Goal: Transaction & Acquisition: Purchase product/service

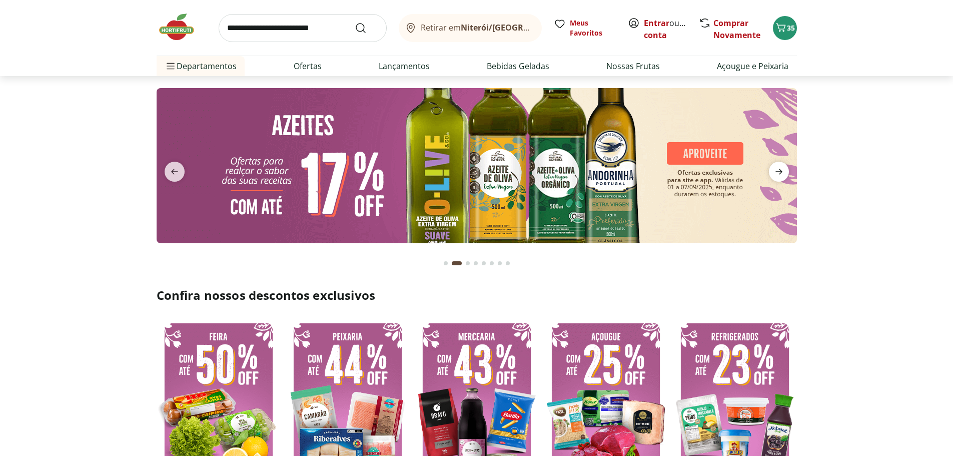
click at [784, 169] on icon "next" at bounding box center [779, 172] width 12 height 12
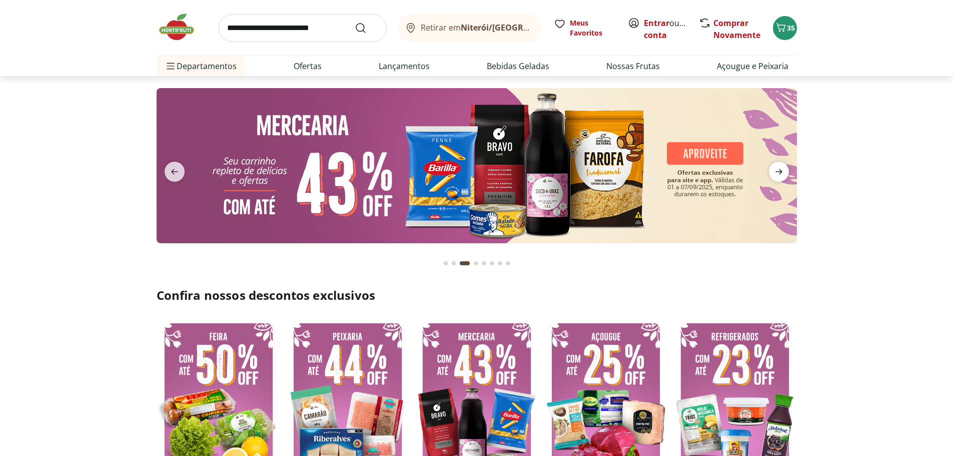
click at [784, 169] on icon "next" at bounding box center [779, 172] width 12 height 12
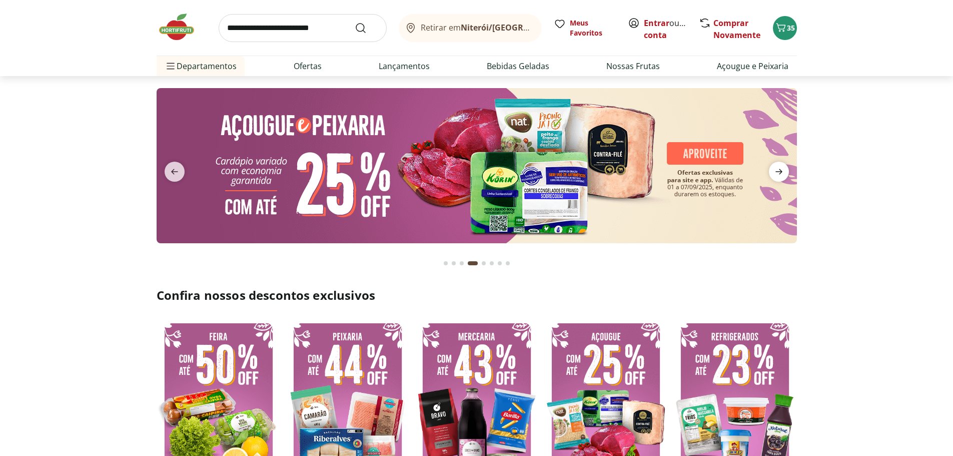
click at [784, 169] on icon "next" at bounding box center [779, 172] width 12 height 12
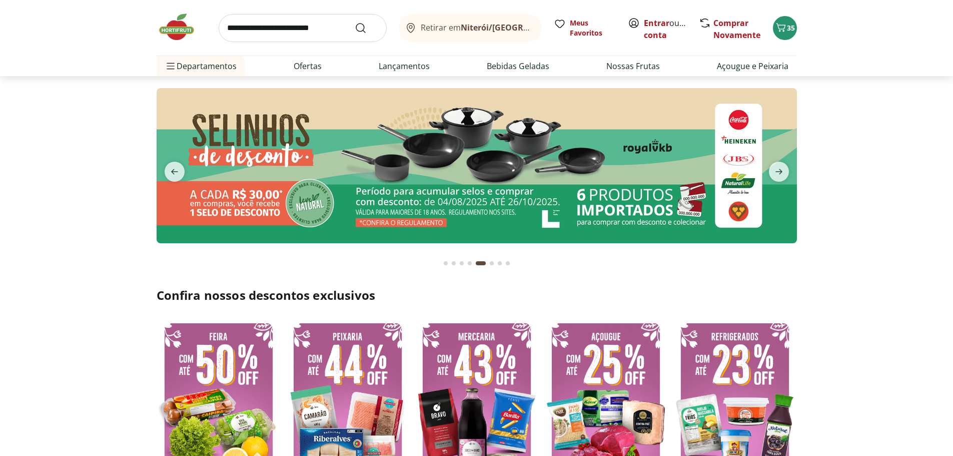
click at [441, 217] on img at bounding box center [477, 165] width 640 height 155
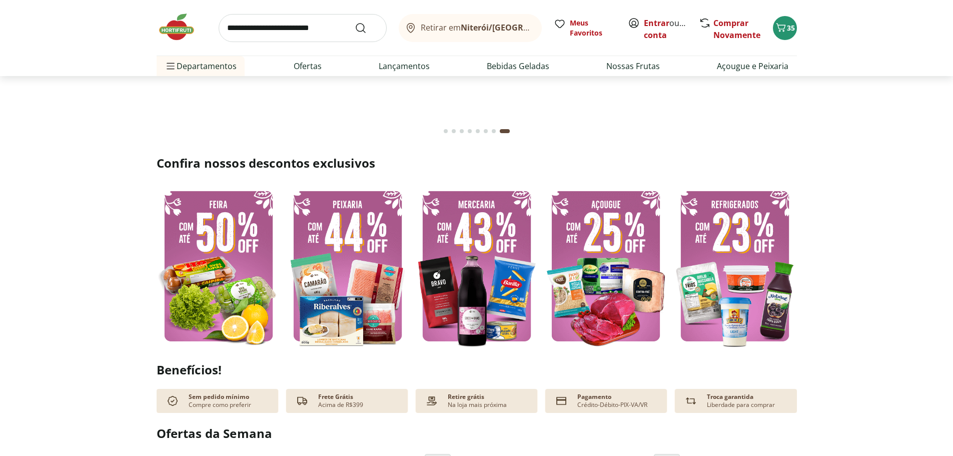
scroll to position [150, 0]
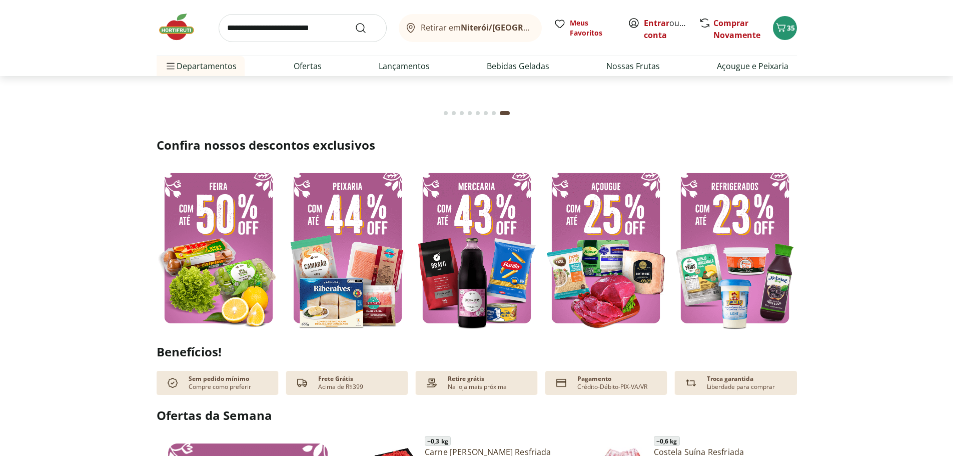
click at [259, 27] on input "search" at bounding box center [303, 28] width 168 height 28
type input "**********"
click at [355, 22] on button "Submit Search" at bounding box center [367, 28] width 24 height 12
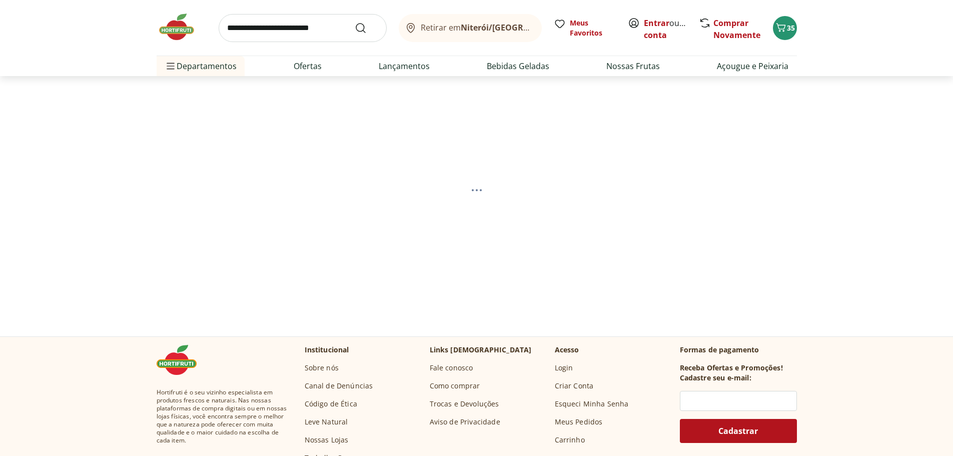
select select "**********"
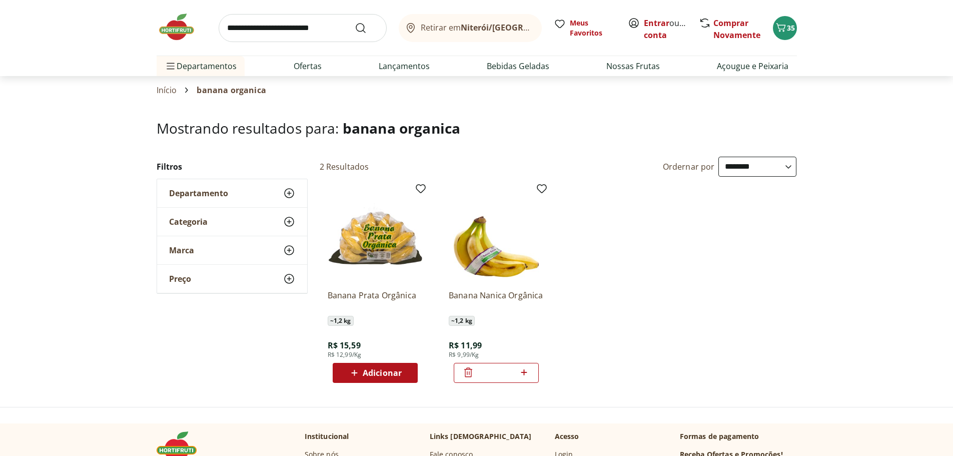
click at [368, 373] on span "Adicionar" at bounding box center [382, 373] width 39 height 8
click at [297, 29] on input "search" at bounding box center [303, 28] width 168 height 28
type input "******"
click at [355, 22] on button "Submit Search" at bounding box center [367, 28] width 24 height 12
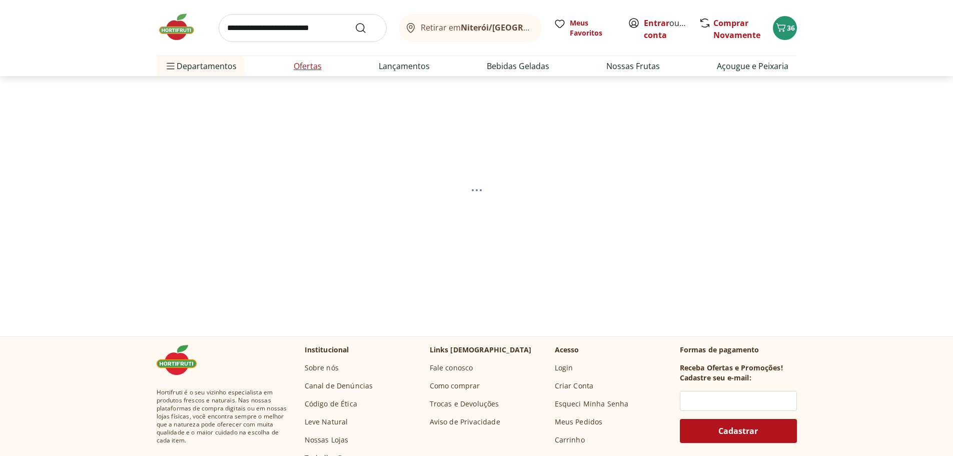
select select "**********"
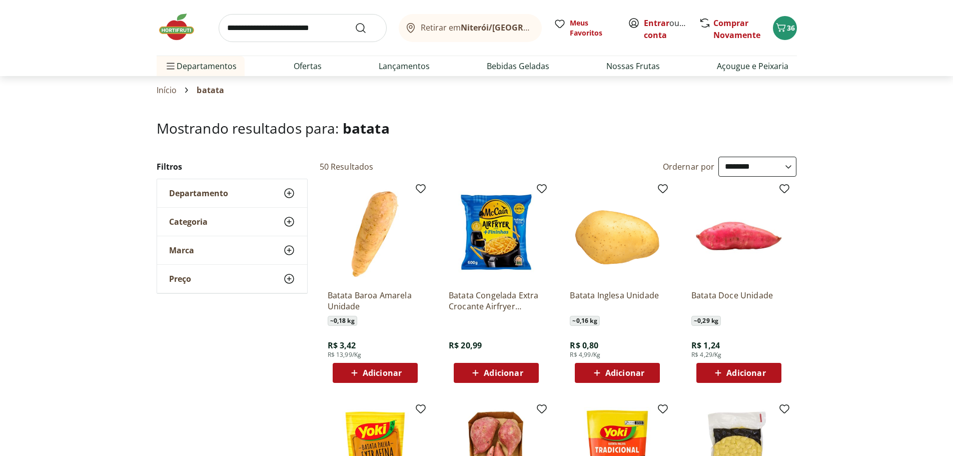
click at [618, 369] on span "Adicionar" at bounding box center [624, 373] width 39 height 8
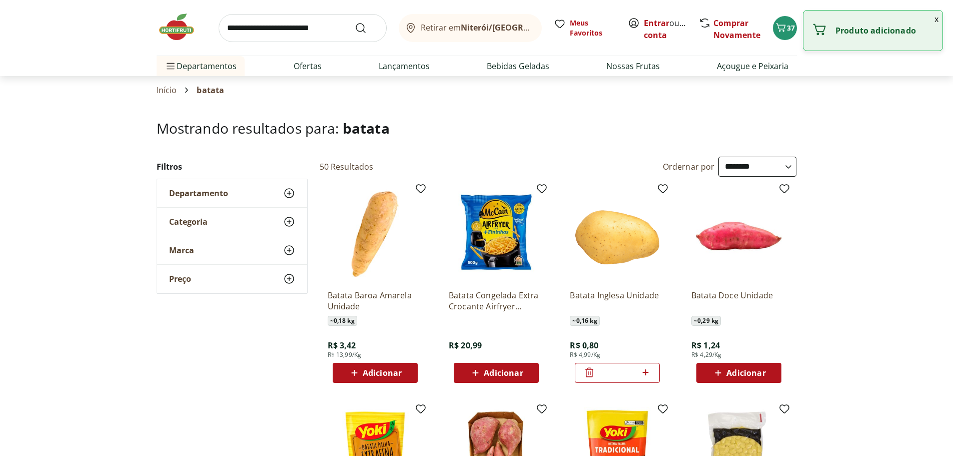
click at [653, 372] on div "*" at bounding box center [617, 373] width 85 height 20
click at [647, 372] on icon at bounding box center [645, 372] width 6 height 6
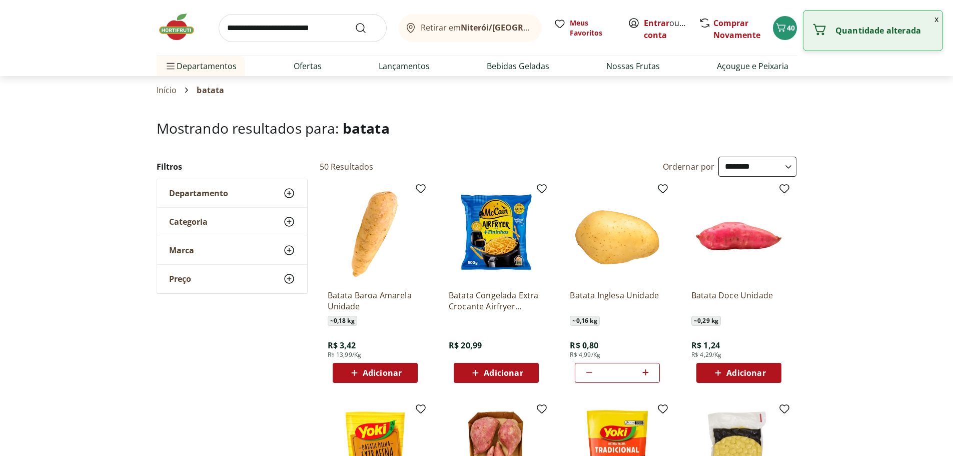
click at [647, 372] on icon at bounding box center [645, 372] width 6 height 6
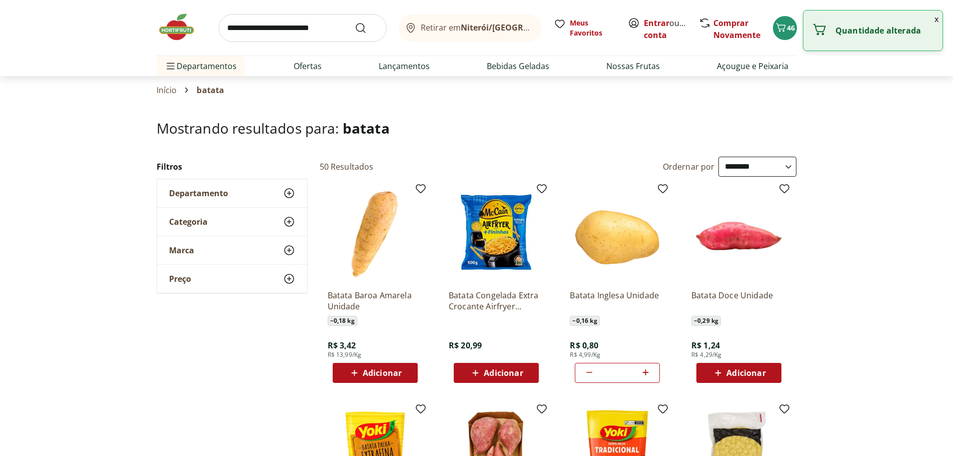
click at [647, 372] on icon at bounding box center [645, 372] width 6 height 6
click at [261, 26] on input "search" at bounding box center [303, 28] width 168 height 28
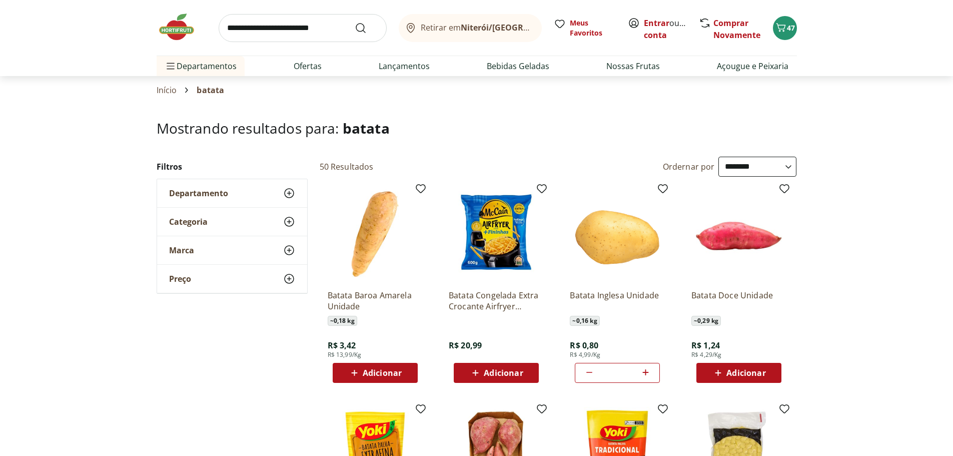
click at [642, 369] on icon at bounding box center [645, 372] width 13 height 12
type input "**"
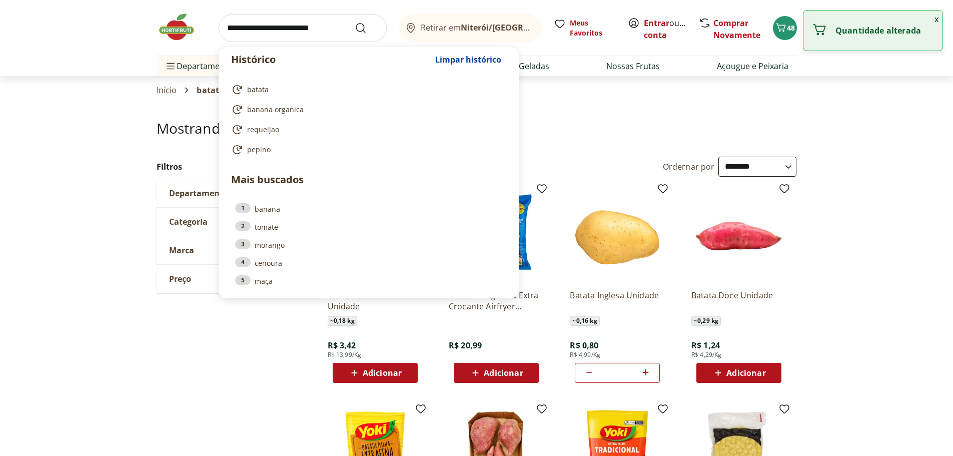
click at [290, 33] on input "search" at bounding box center [303, 28] width 168 height 28
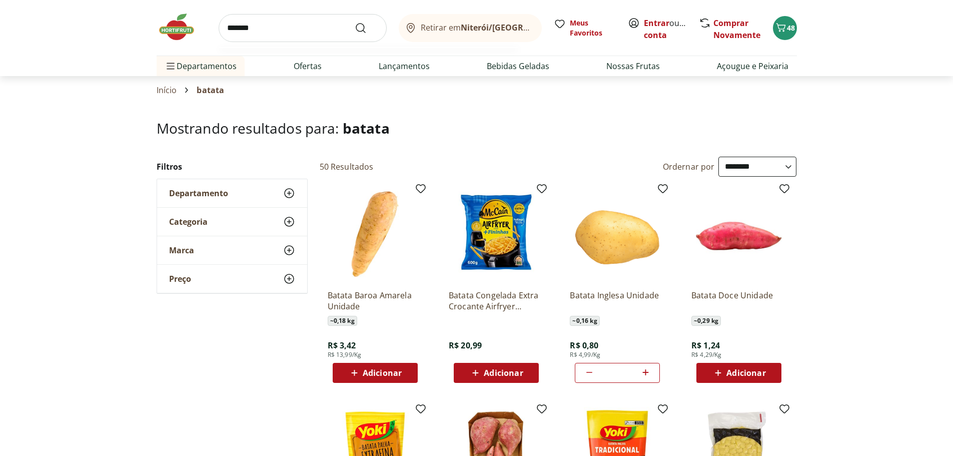
type input "********"
click button "Submit Search" at bounding box center [367, 28] width 24 height 12
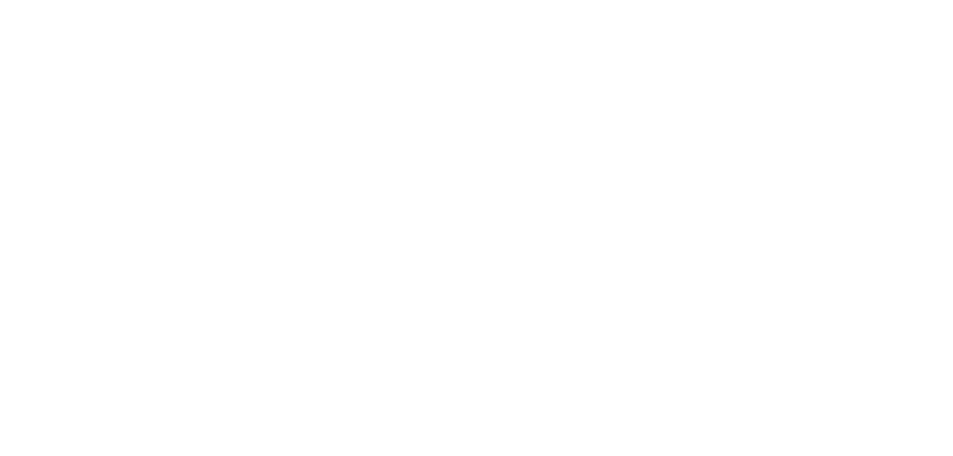
select select "**********"
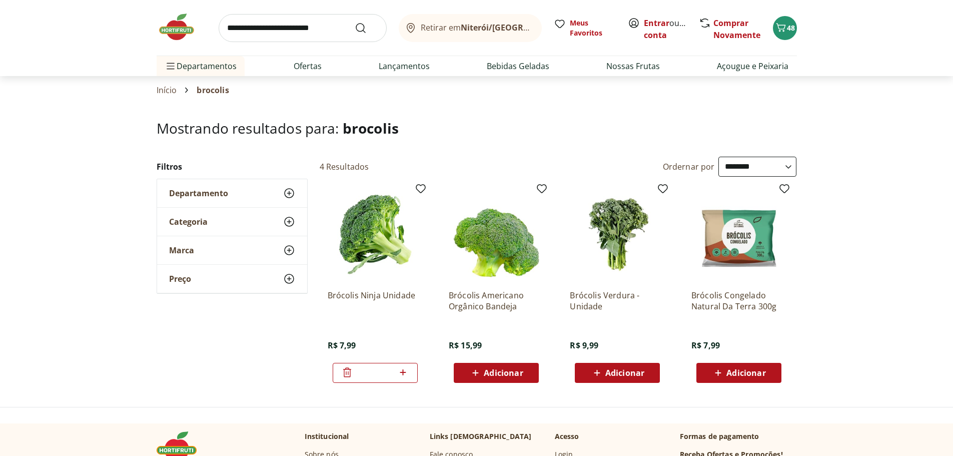
click at [518, 371] on span "Adicionar" at bounding box center [503, 373] width 39 height 8
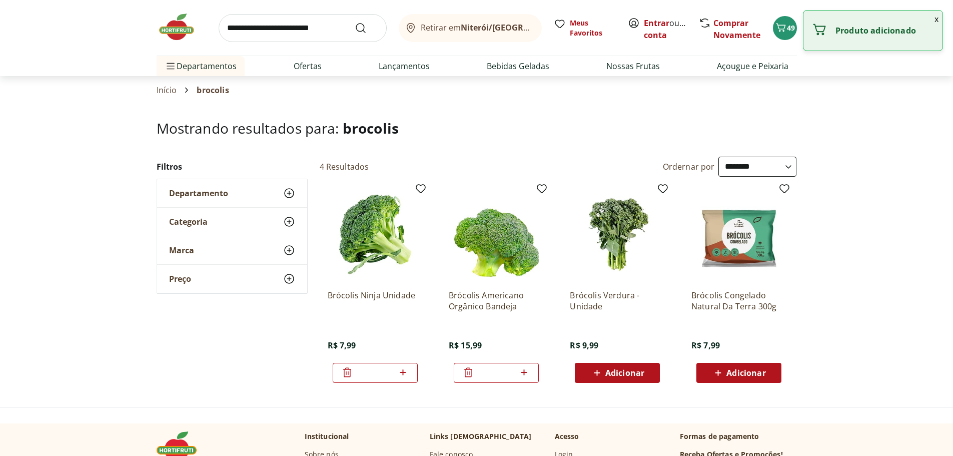
click at [525, 371] on icon at bounding box center [524, 372] width 13 height 12
click at [463, 375] on icon at bounding box center [468, 372] width 12 height 12
type input "*"
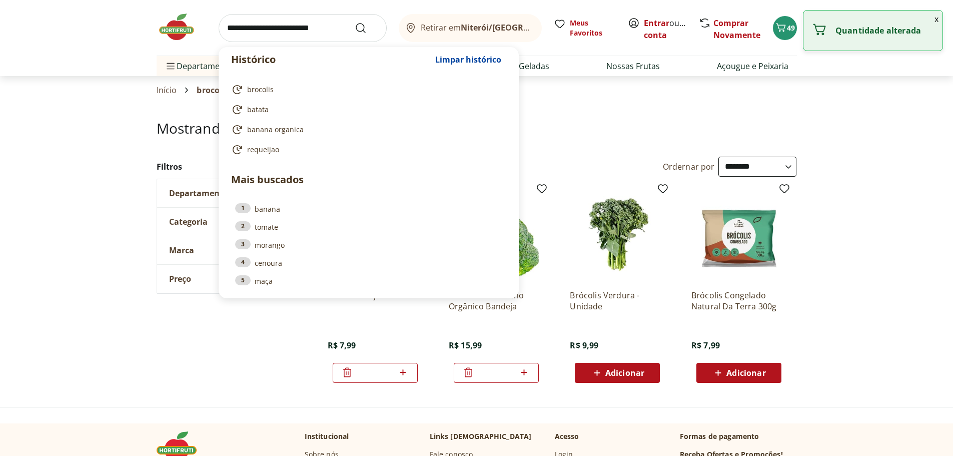
click at [287, 32] on input "search" at bounding box center [303, 28] width 168 height 28
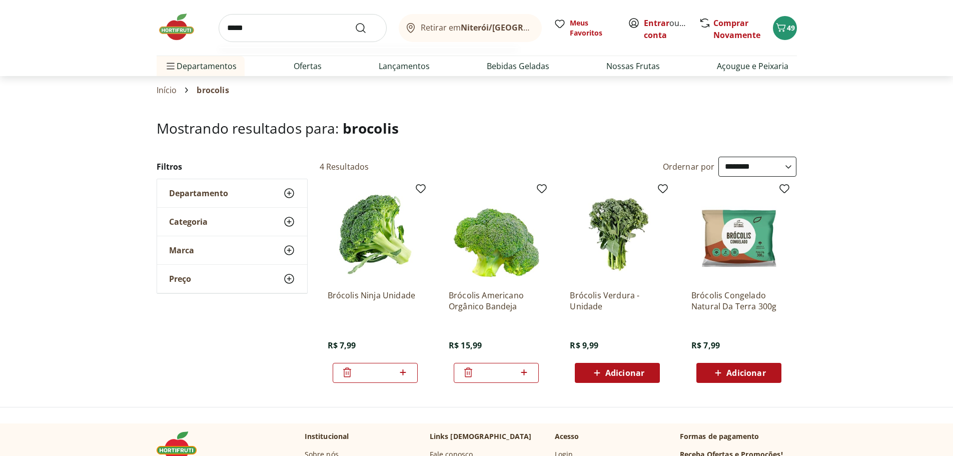
type input "*****"
click at [355, 22] on button "Submit Search" at bounding box center [367, 28] width 24 height 12
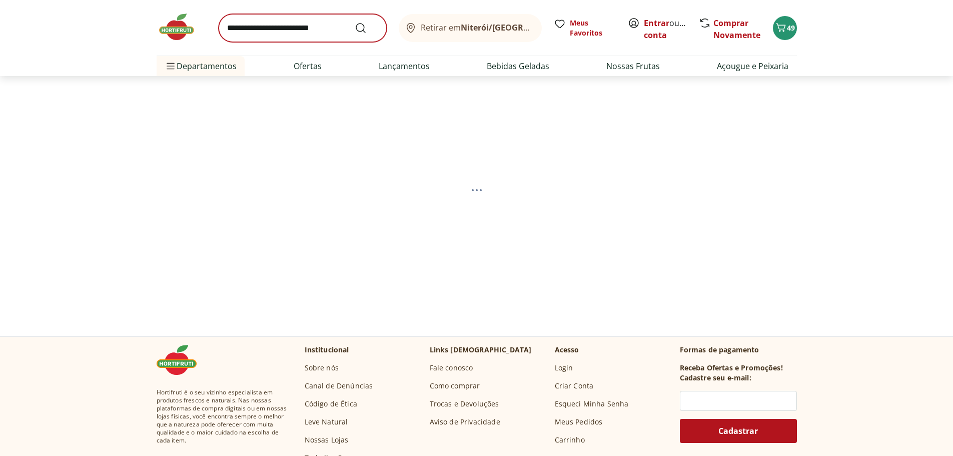
select select "**********"
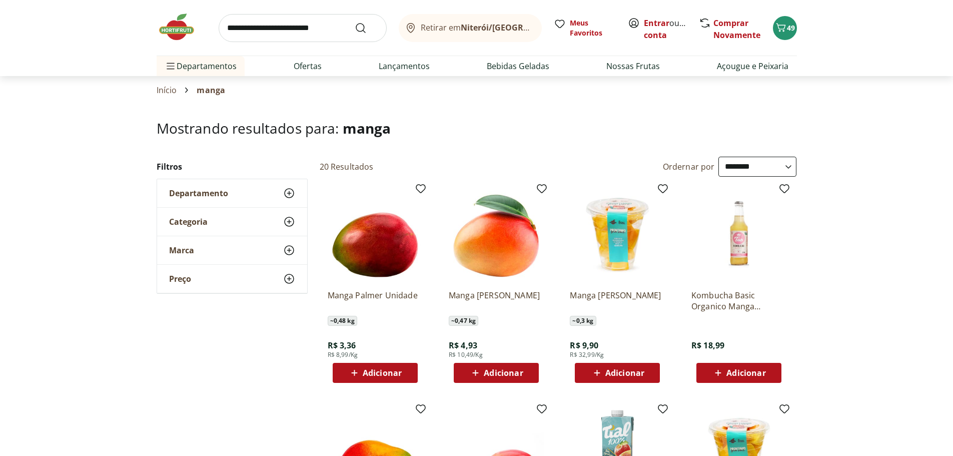
click at [391, 371] on span "Adicionar" at bounding box center [382, 373] width 39 height 8
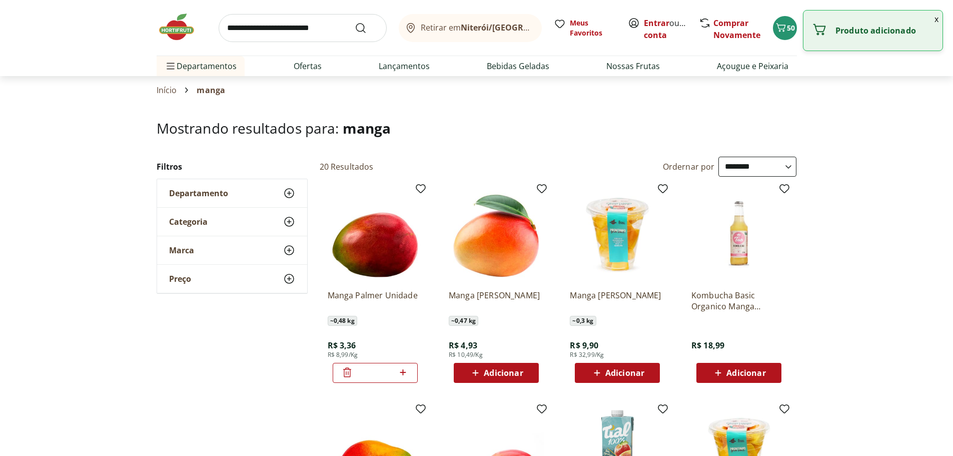
click at [403, 374] on icon at bounding box center [403, 372] width 6 height 6
type input "*"
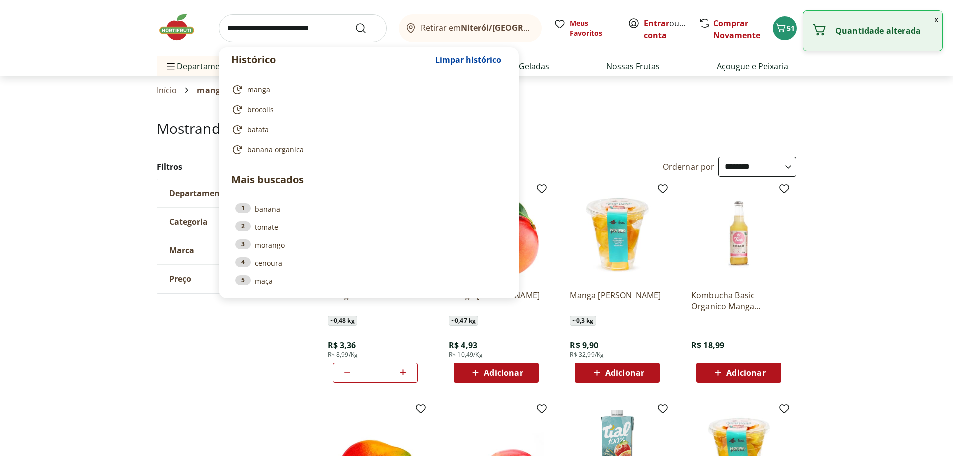
click at [261, 30] on input "search" at bounding box center [303, 28] width 168 height 28
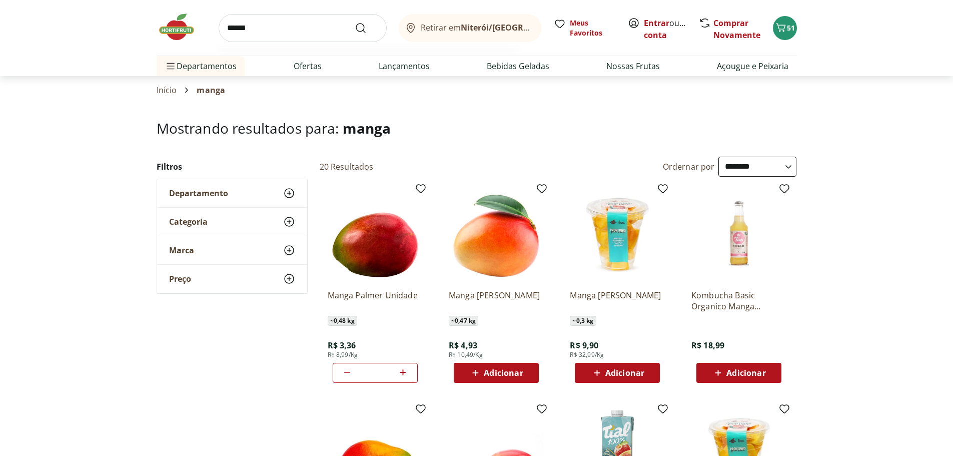
type input "******"
click at [355, 22] on button "Submit Search" at bounding box center [367, 28] width 24 height 12
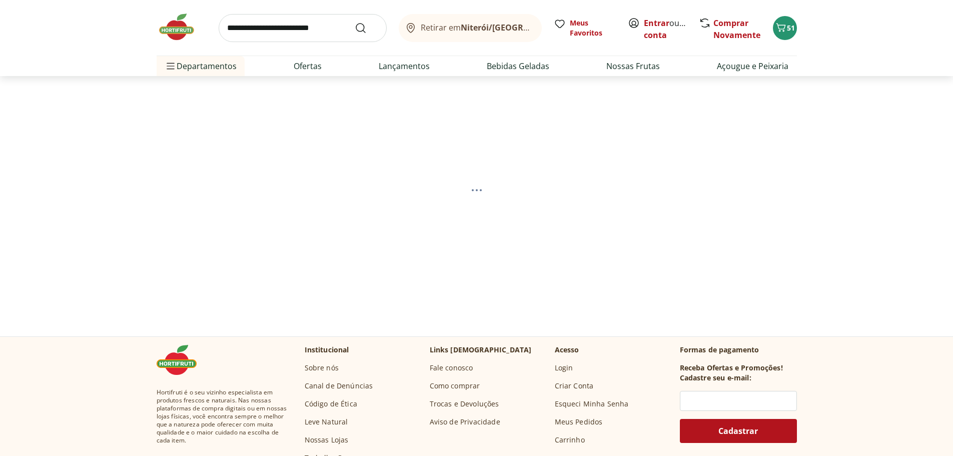
select select "**********"
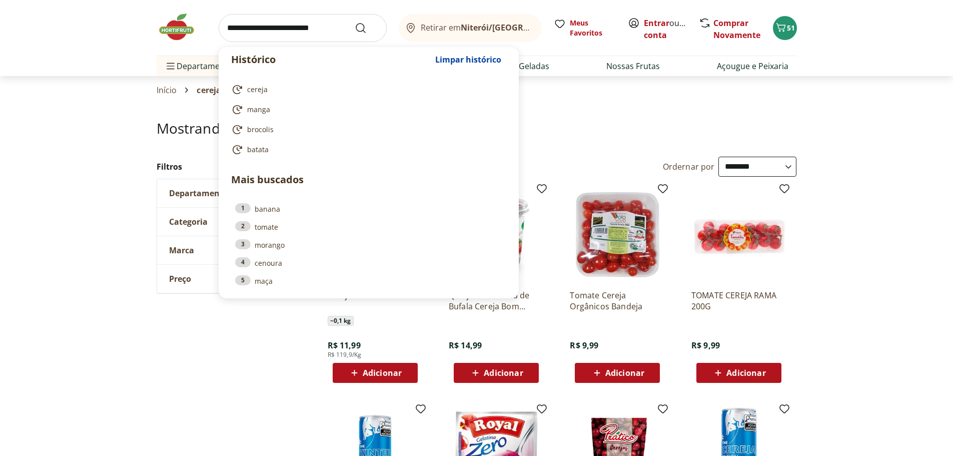
click at [285, 32] on input "search" at bounding box center [303, 28] width 168 height 28
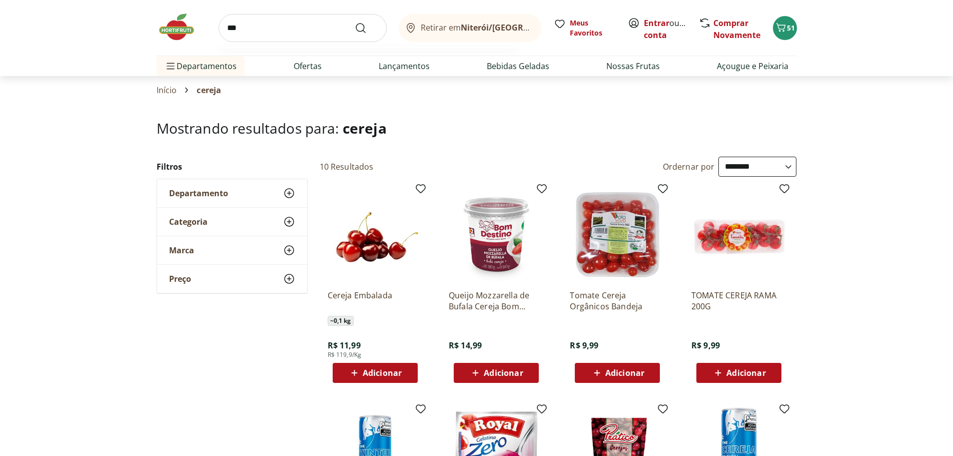
type input "***"
click at [355, 22] on button "Submit Search" at bounding box center [367, 28] width 24 height 12
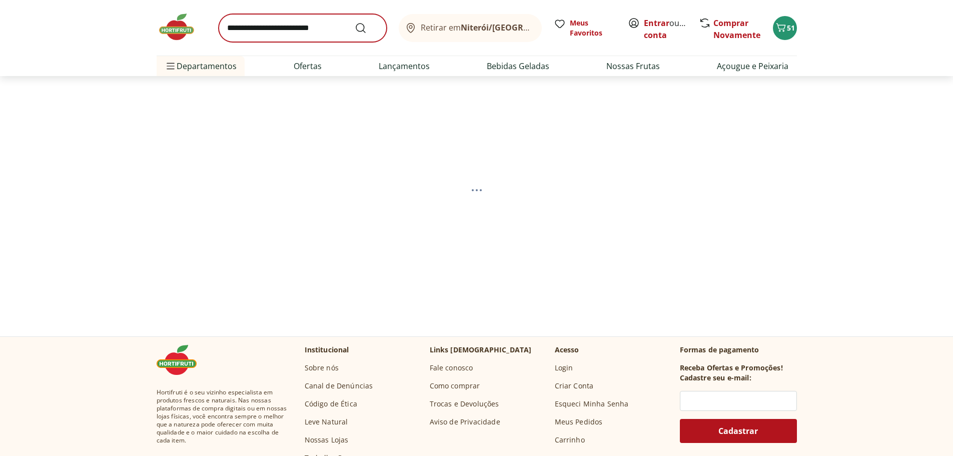
select select "**********"
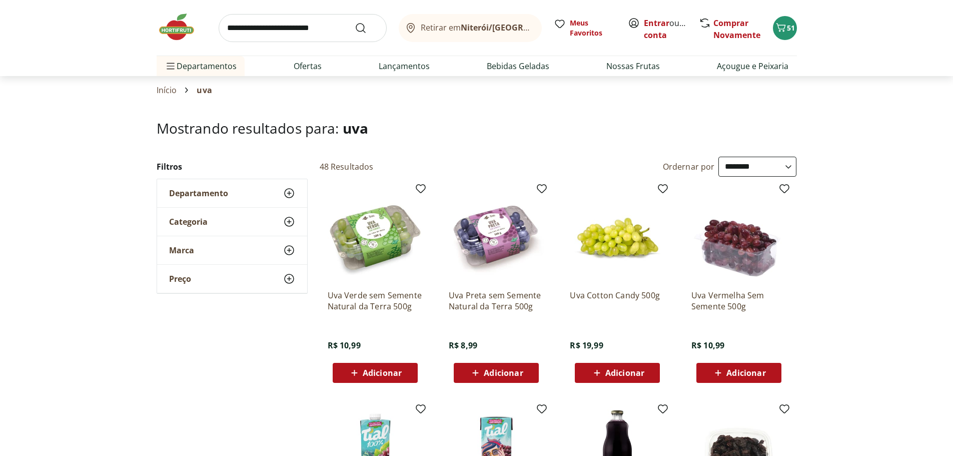
click at [744, 370] on span "Adicionar" at bounding box center [745, 373] width 39 height 8
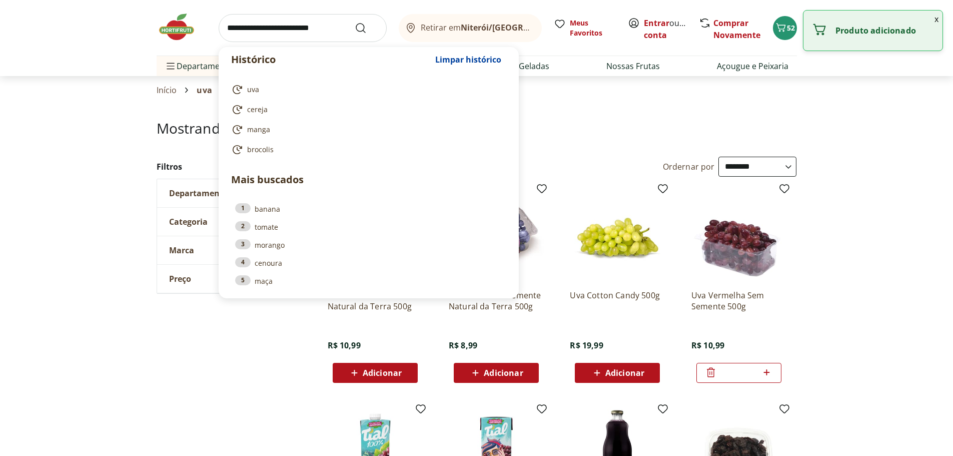
click at [287, 25] on input "search" at bounding box center [303, 28] width 168 height 28
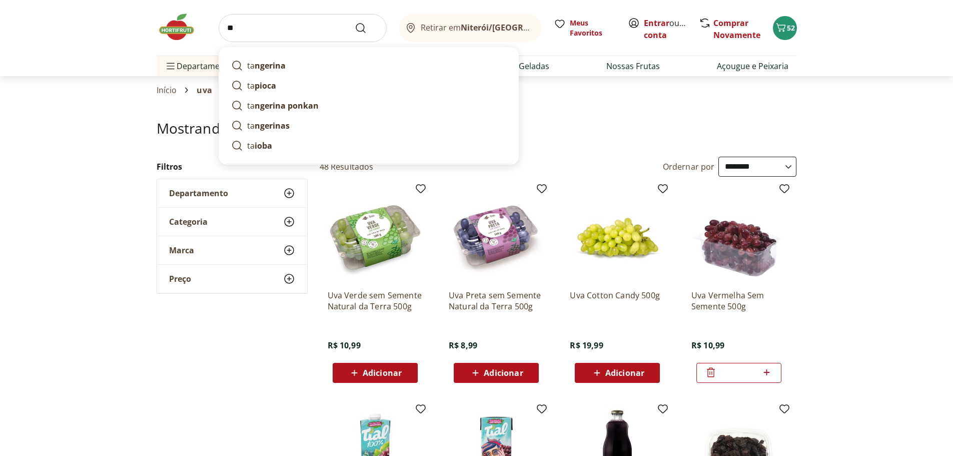
type input "*"
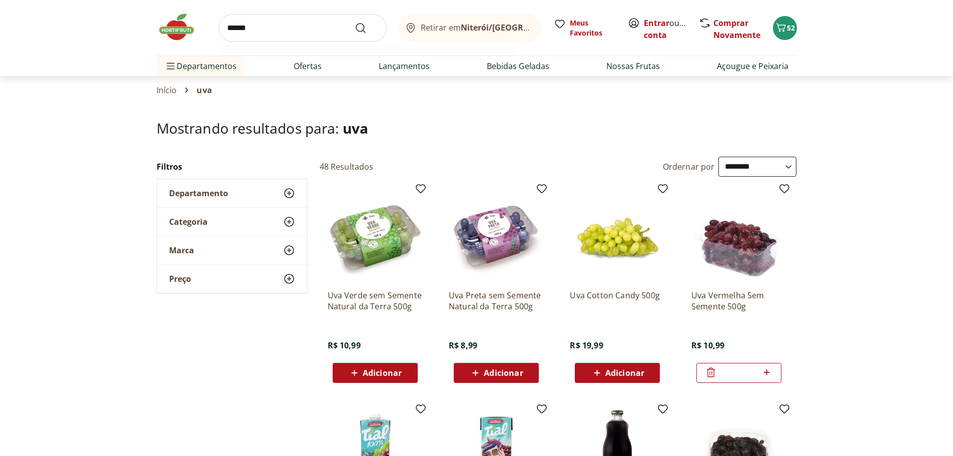
type input "*******"
click button "Submit Search" at bounding box center [367, 28] width 24 height 12
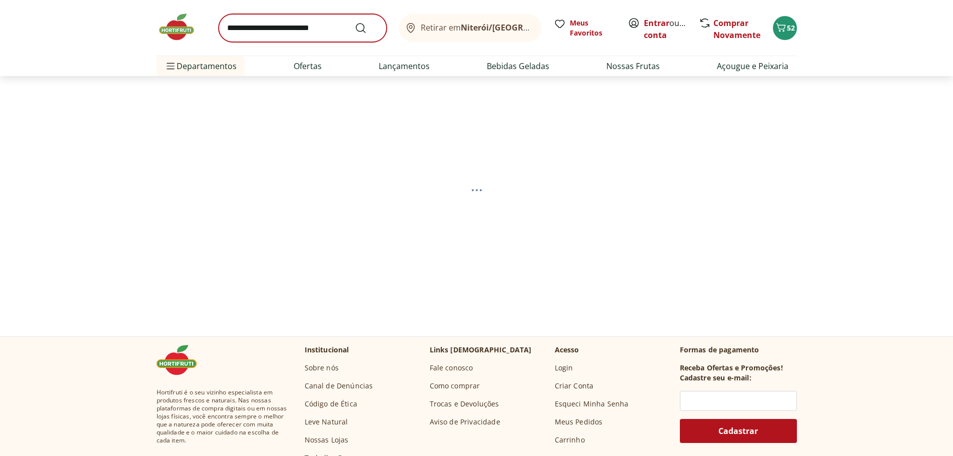
select select "**********"
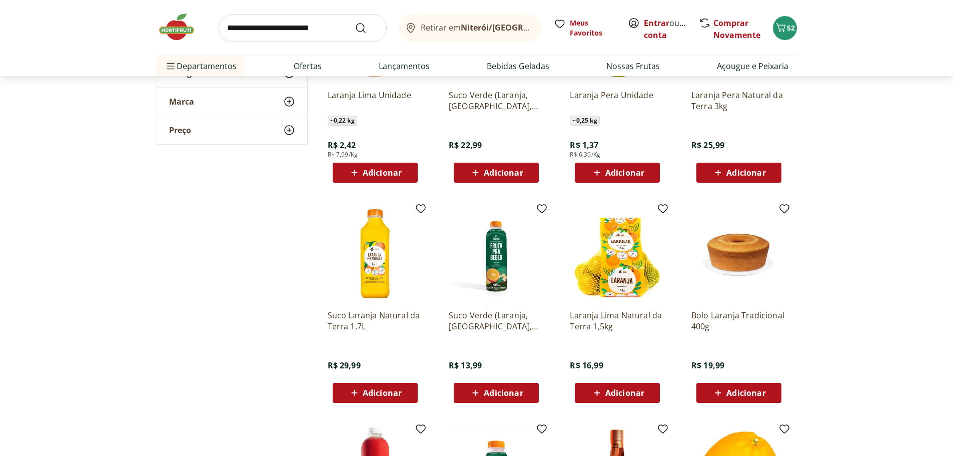
scroll to position [450, 0]
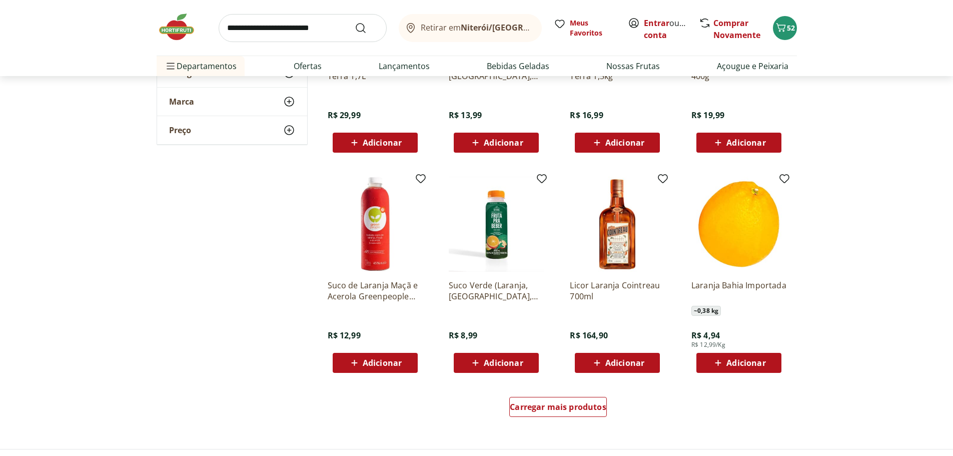
click at [737, 366] on span "Adicionar" at bounding box center [745, 363] width 39 height 8
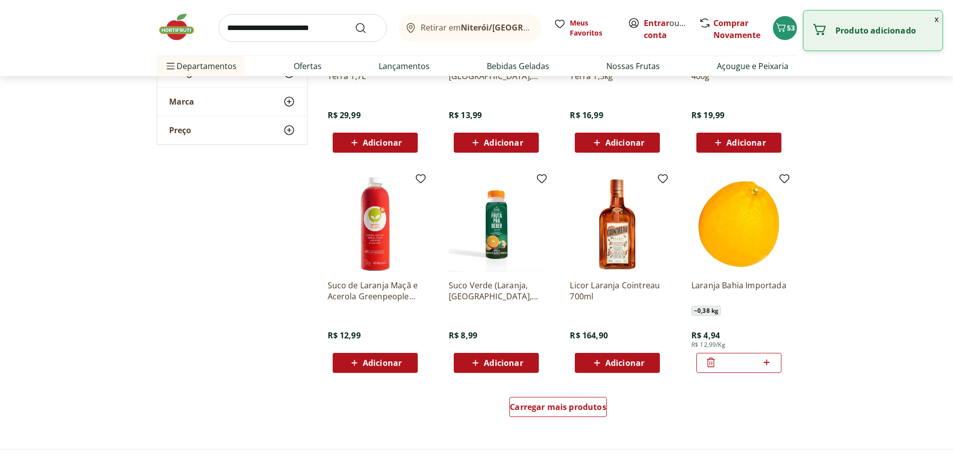
click at [768, 364] on icon at bounding box center [766, 362] width 13 height 12
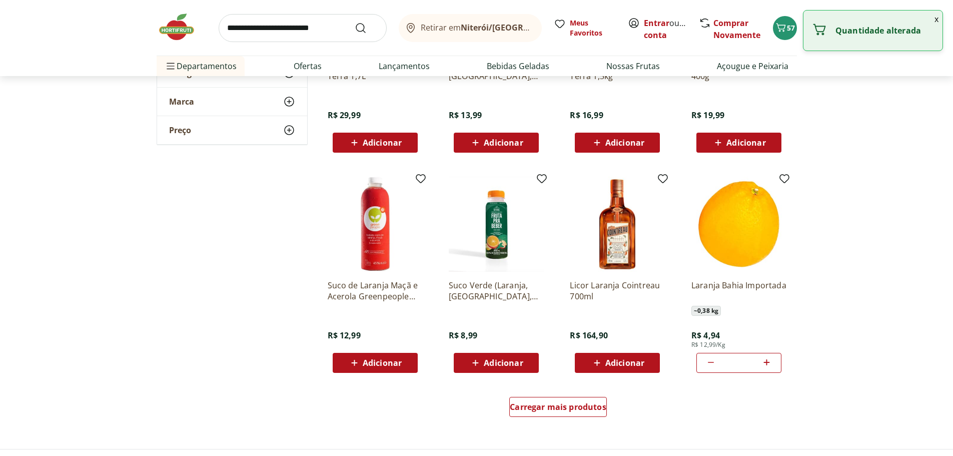
type input "*"
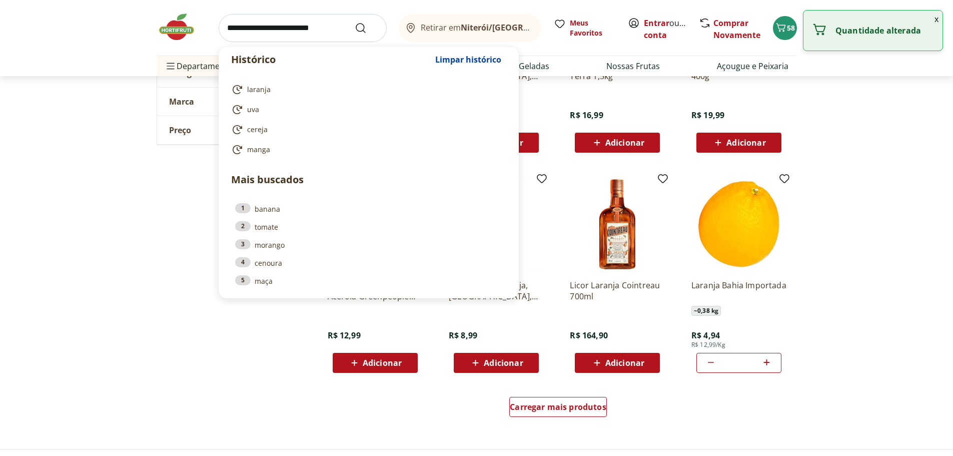
click at [342, 24] on input "search" at bounding box center [303, 28] width 168 height 28
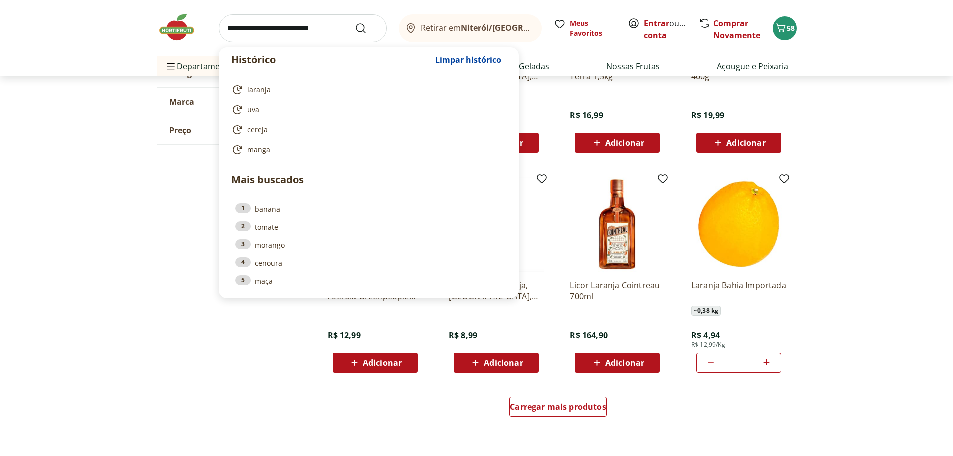
click at [301, 30] on input "search" at bounding box center [303, 28] width 168 height 28
click at [62, 103] on section "**********" at bounding box center [476, 51] width 953 height 762
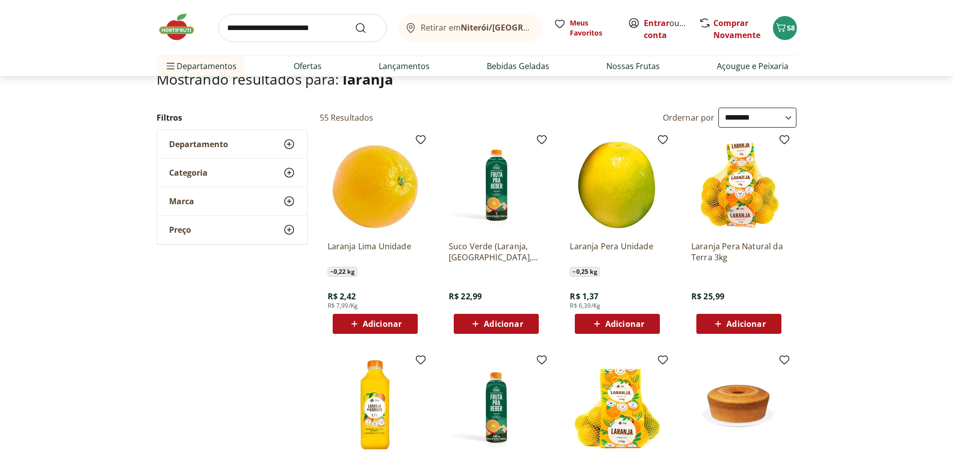
scroll to position [0, 0]
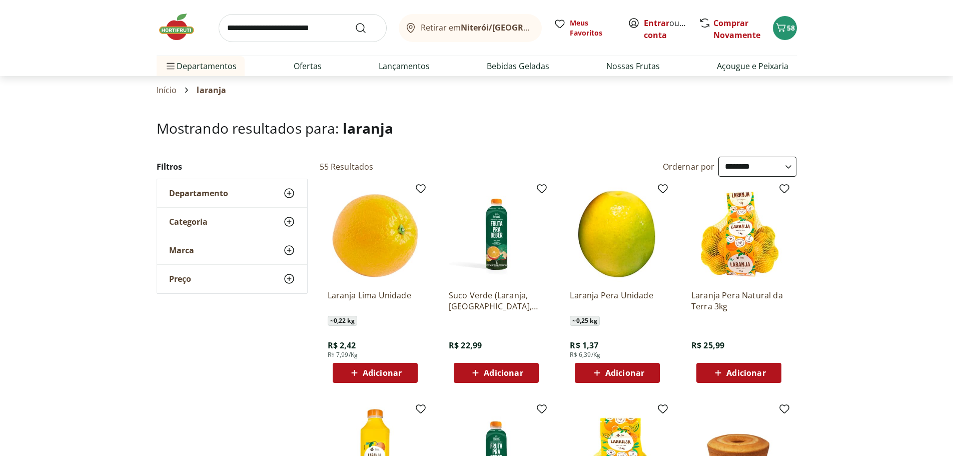
click at [162, 25] on img at bounding box center [182, 27] width 50 height 30
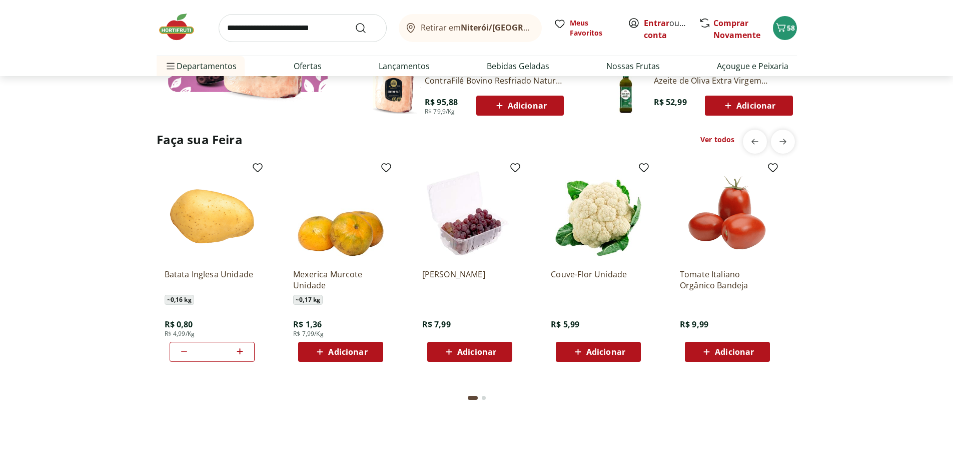
scroll to position [750, 0]
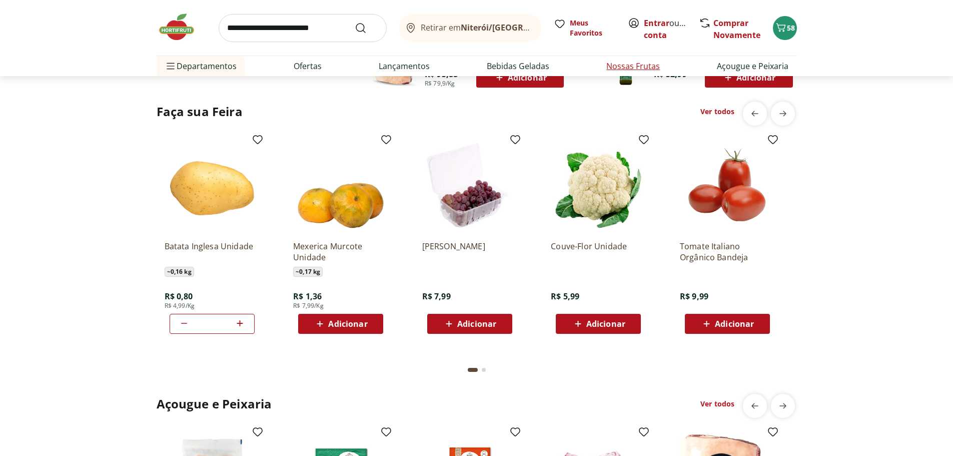
click at [627, 66] on link "Nossas Frutas" at bounding box center [633, 66] width 54 height 12
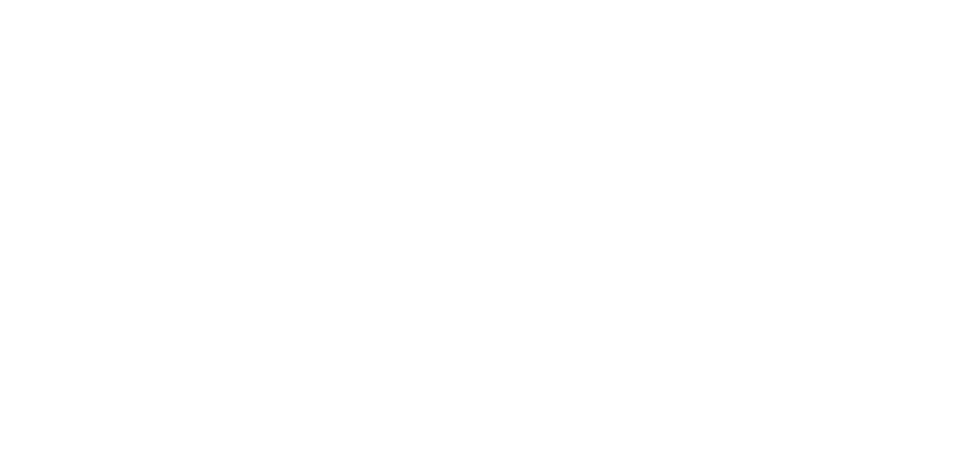
select select "**********"
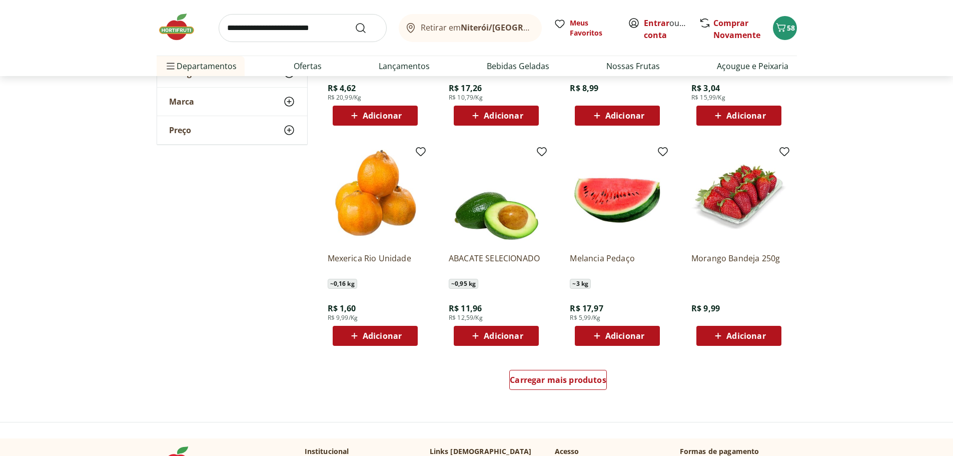
scroll to position [450, 0]
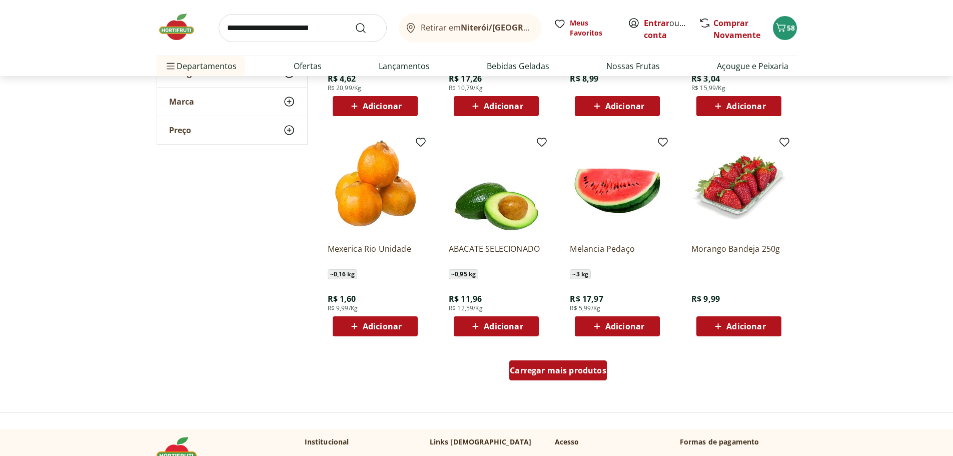
click at [550, 374] on span "Carregar mais produtos" at bounding box center [558, 370] width 97 height 8
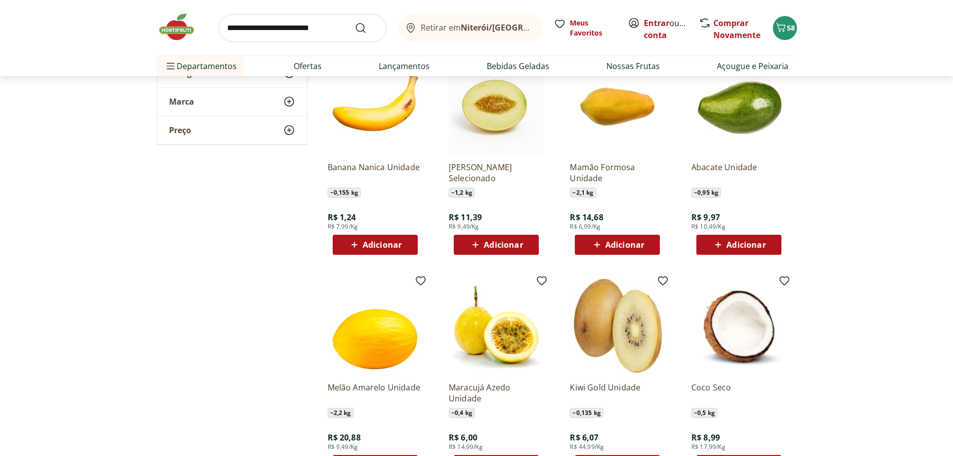
scroll to position [1100, 0]
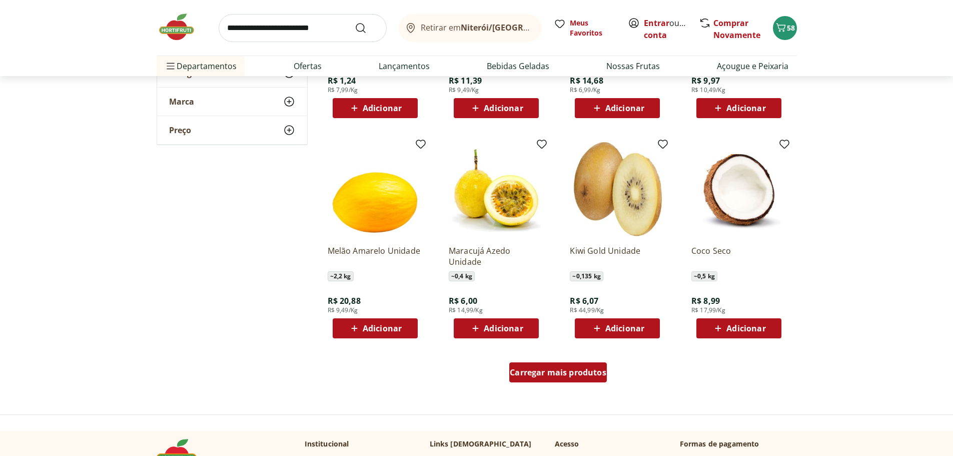
click at [527, 368] on span "Carregar mais produtos" at bounding box center [558, 372] width 97 height 8
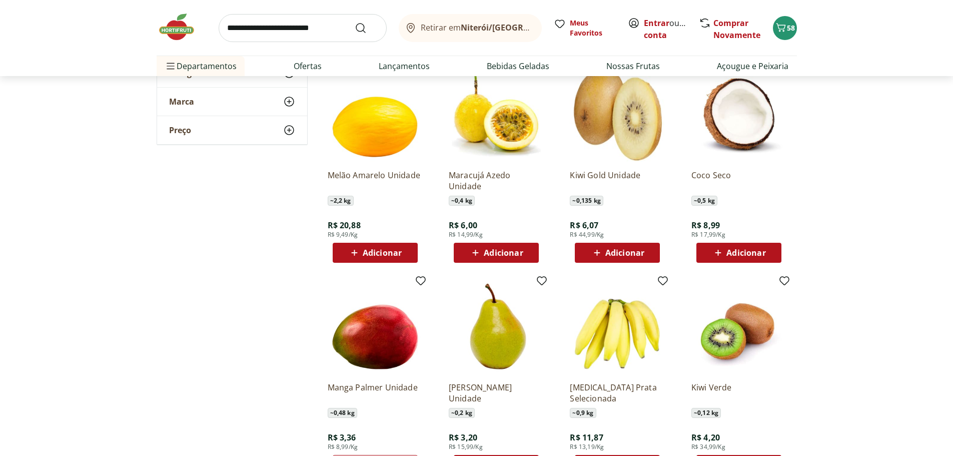
scroll to position [1301, 0]
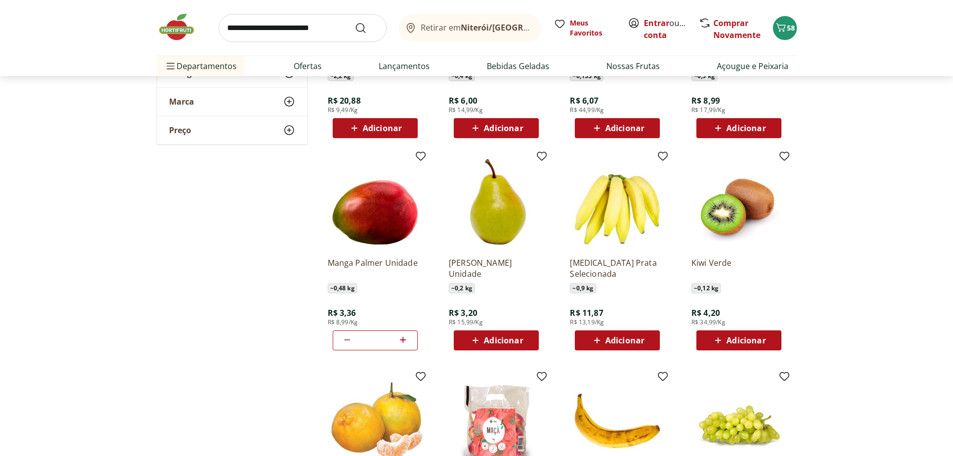
click at [748, 342] on span "Adicionar" at bounding box center [745, 340] width 39 height 8
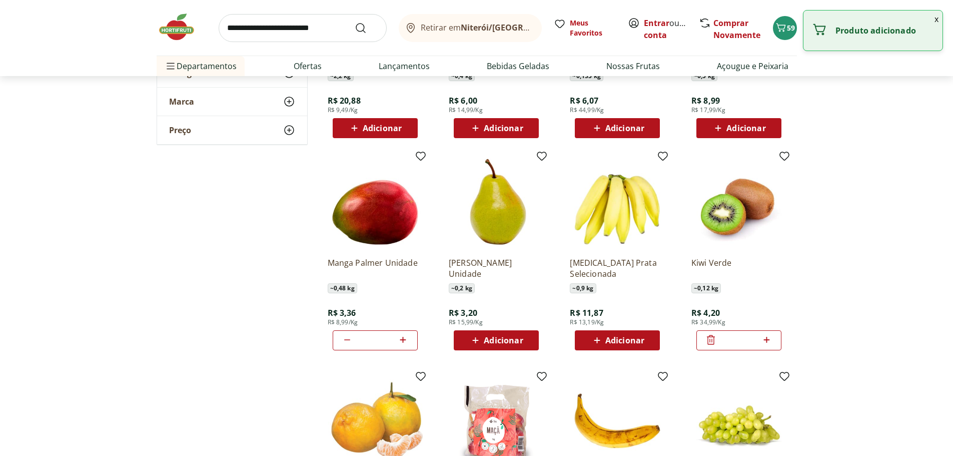
click at [765, 341] on icon at bounding box center [766, 340] width 13 height 12
type input "*"
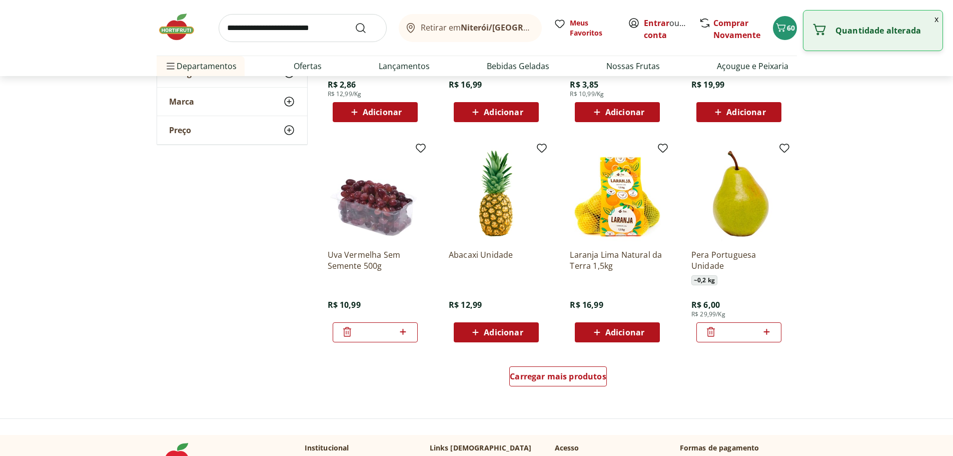
scroll to position [1751, 0]
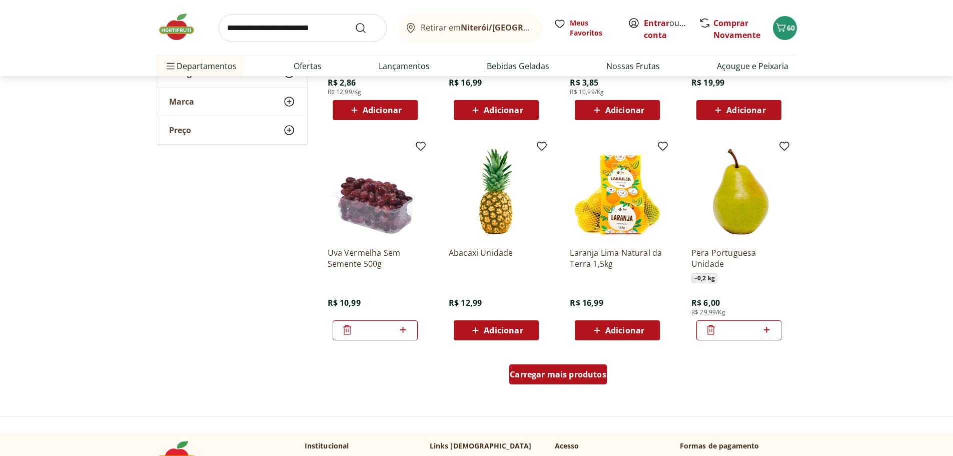
click at [538, 373] on span "Carregar mais produtos" at bounding box center [558, 374] width 97 height 8
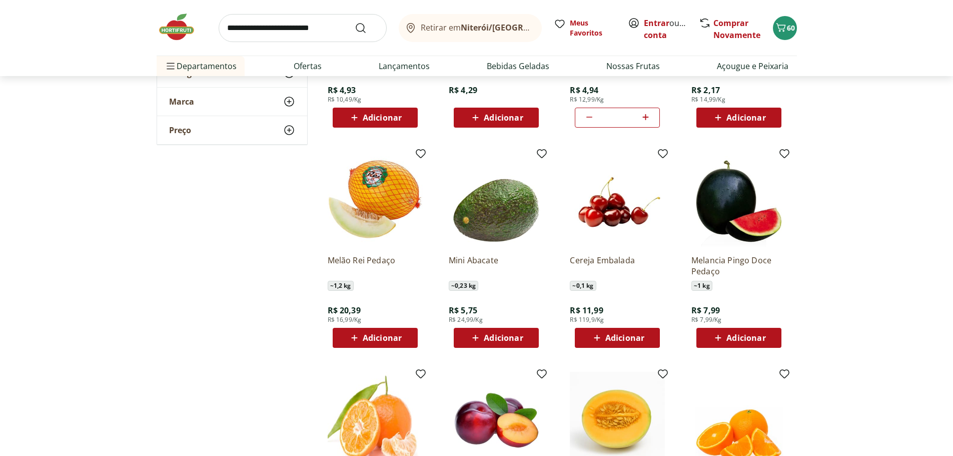
scroll to position [2201, 0]
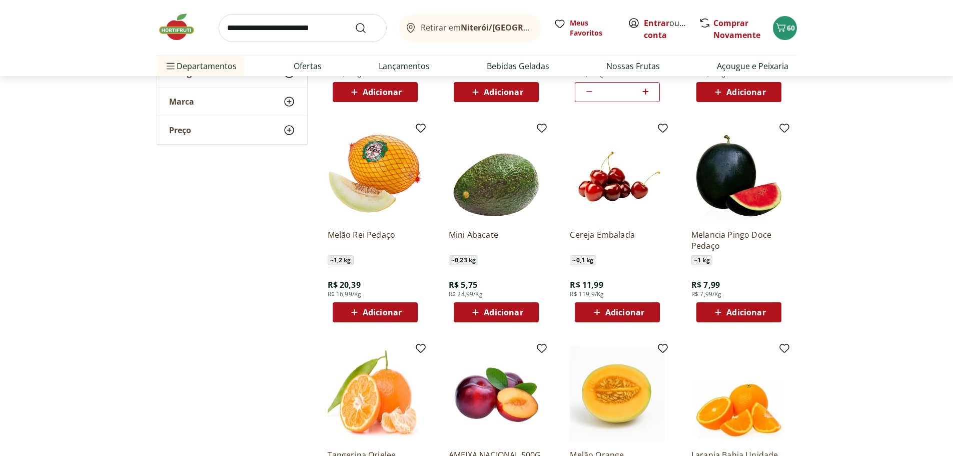
click at [490, 302] on button "Adicionar" at bounding box center [496, 312] width 85 height 20
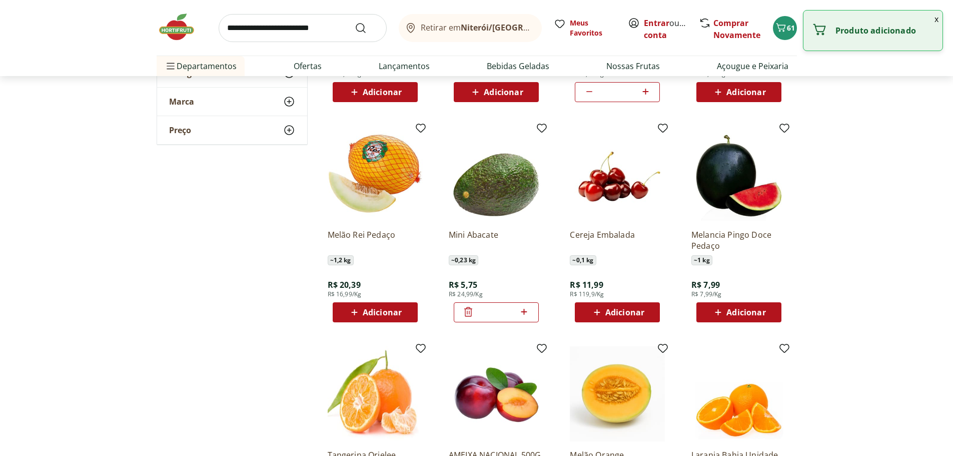
click at [527, 309] on icon at bounding box center [524, 312] width 13 height 12
type input "*"
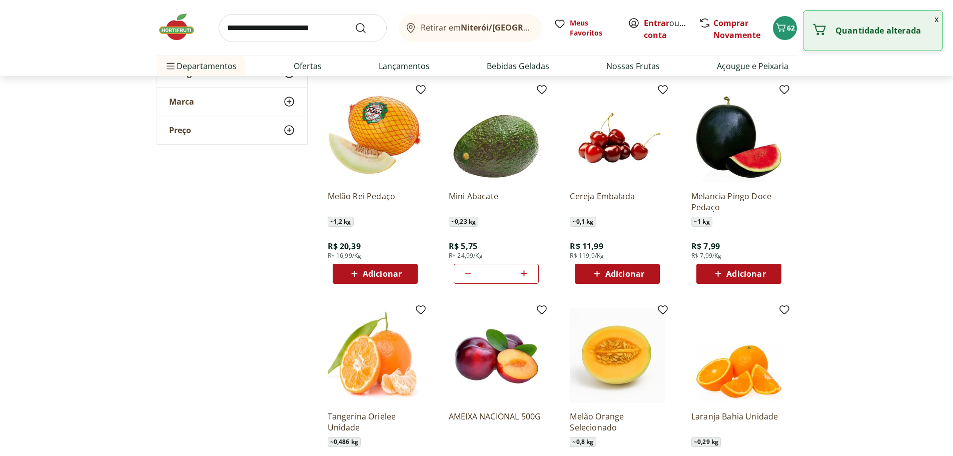
scroll to position [2301, 0]
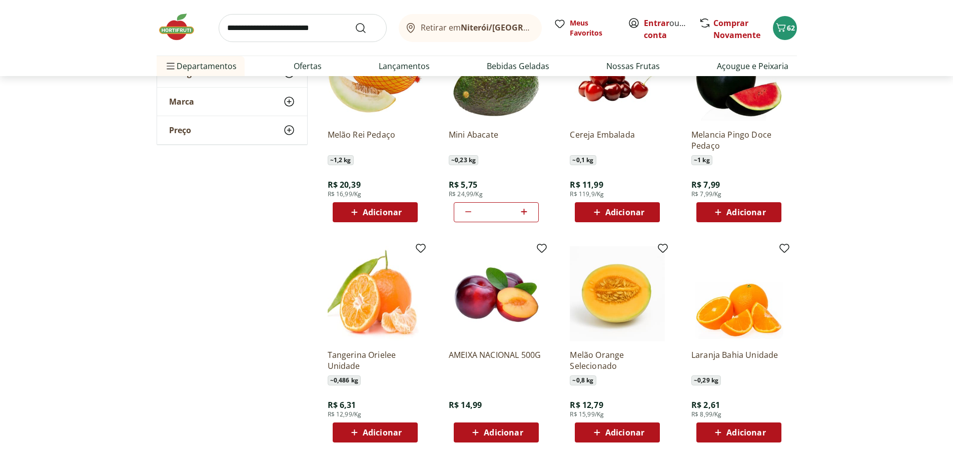
click at [521, 428] on span "Adicionar" at bounding box center [503, 432] width 39 height 8
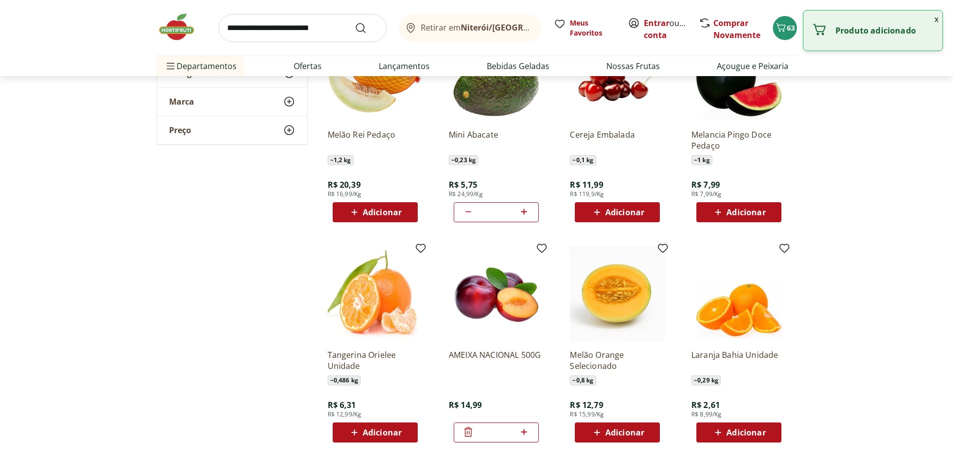
click at [523, 433] on icon at bounding box center [524, 432] width 13 height 12
type input "*"
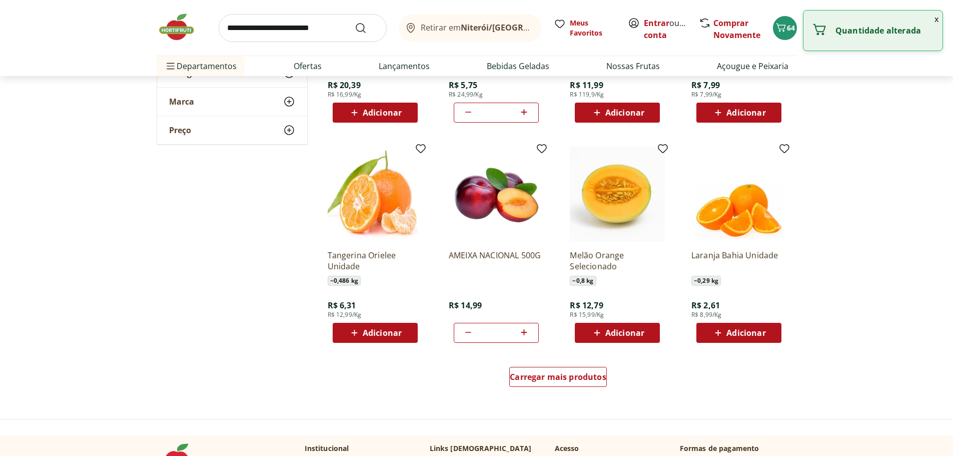
scroll to position [2401, 0]
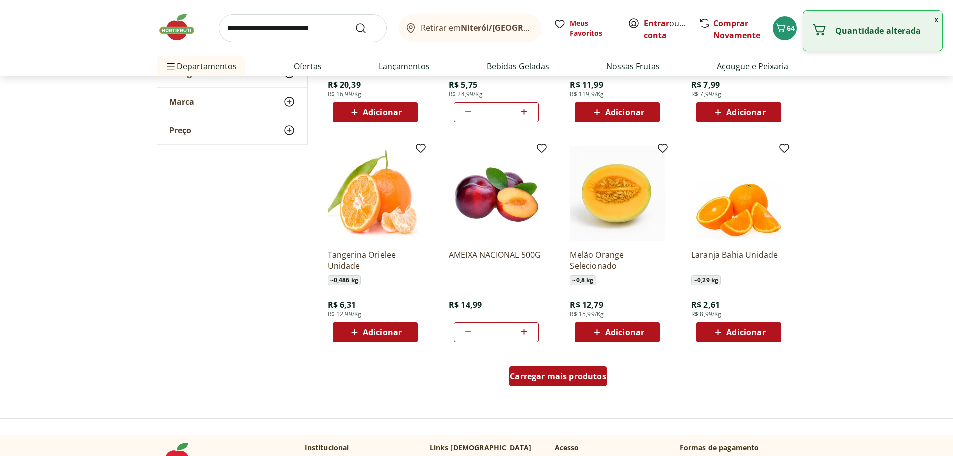
click at [559, 379] on span "Carregar mais produtos" at bounding box center [558, 376] width 97 height 8
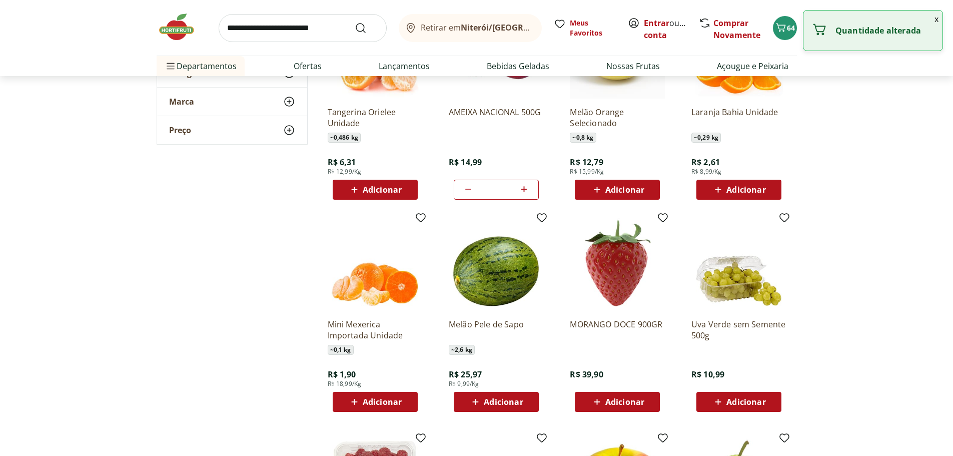
scroll to position [2551, 0]
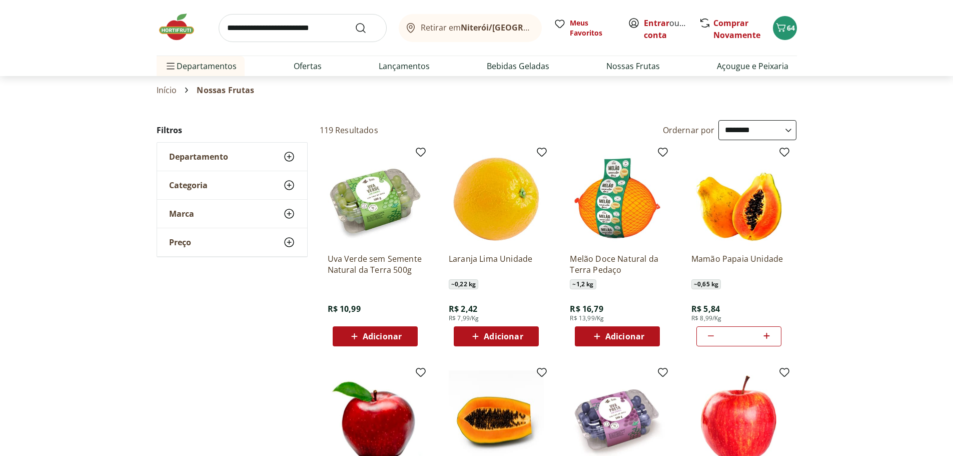
select select "**********"
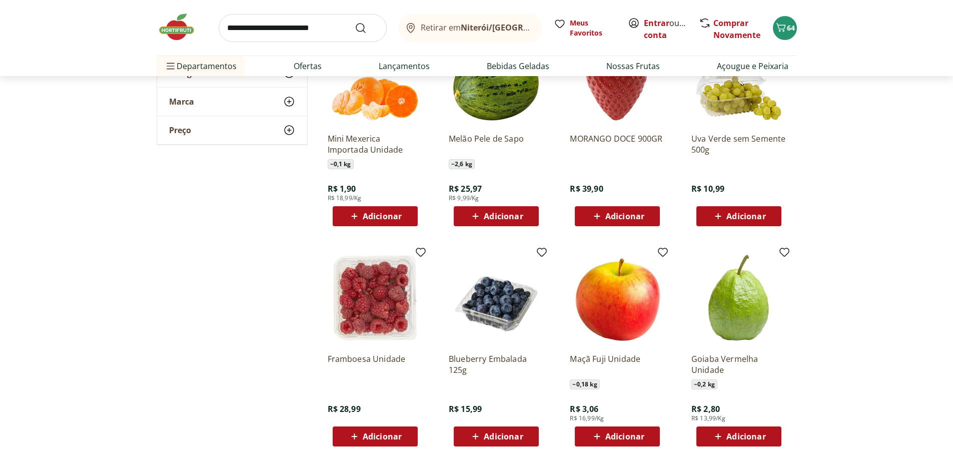
scroll to position [2751, 0]
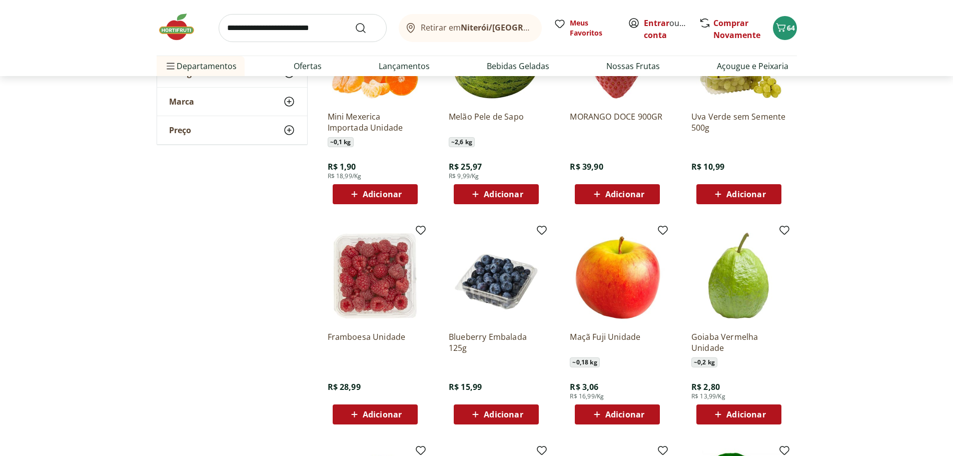
click at [381, 196] on span "Adicionar" at bounding box center [382, 194] width 39 height 8
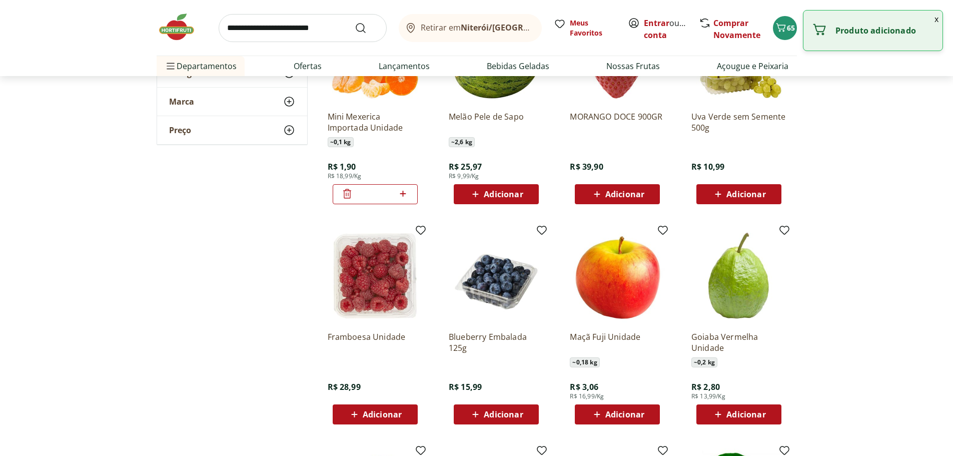
click at [408, 195] on icon at bounding box center [403, 194] width 13 height 12
type input "*"
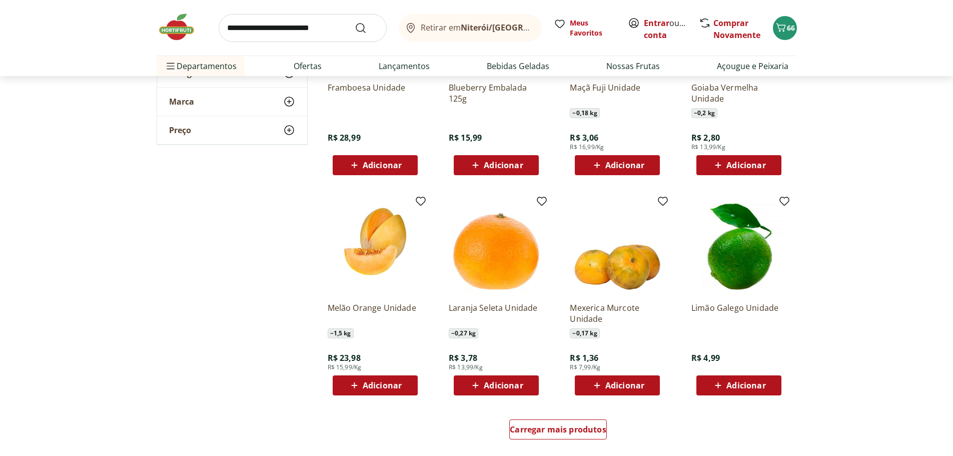
scroll to position [3001, 0]
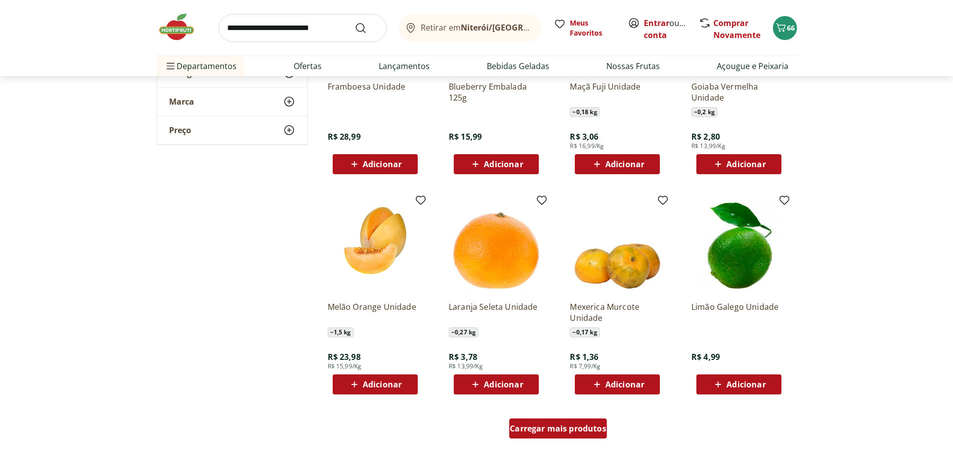
click at [531, 429] on span "Carregar mais produtos" at bounding box center [558, 428] width 97 height 8
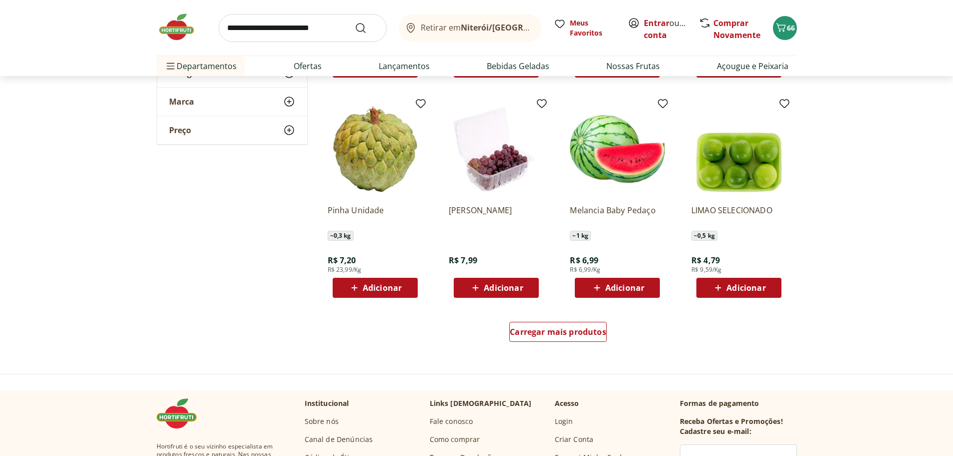
scroll to position [3752, 0]
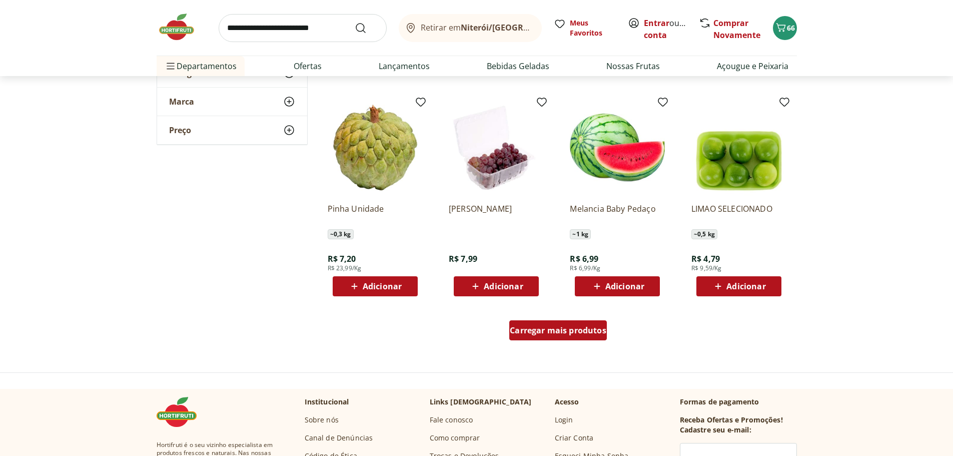
click at [569, 334] on span "Carregar mais produtos" at bounding box center [558, 330] width 97 height 8
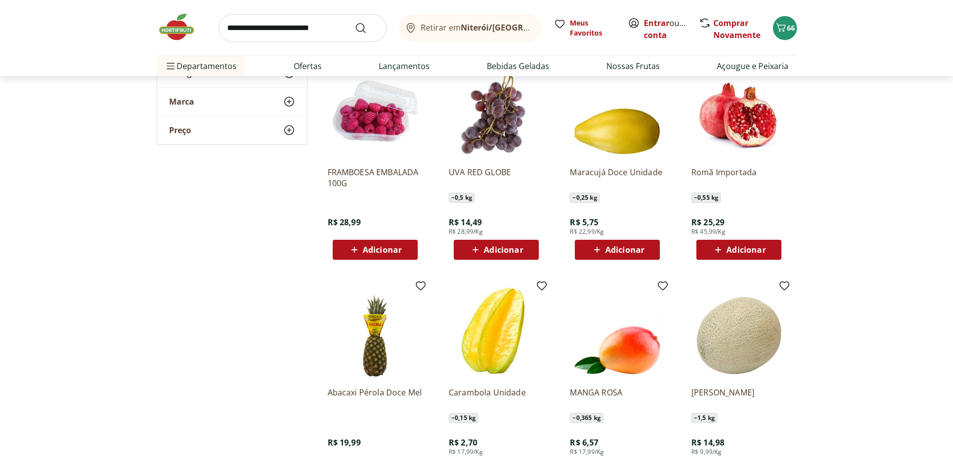
scroll to position [4352, 0]
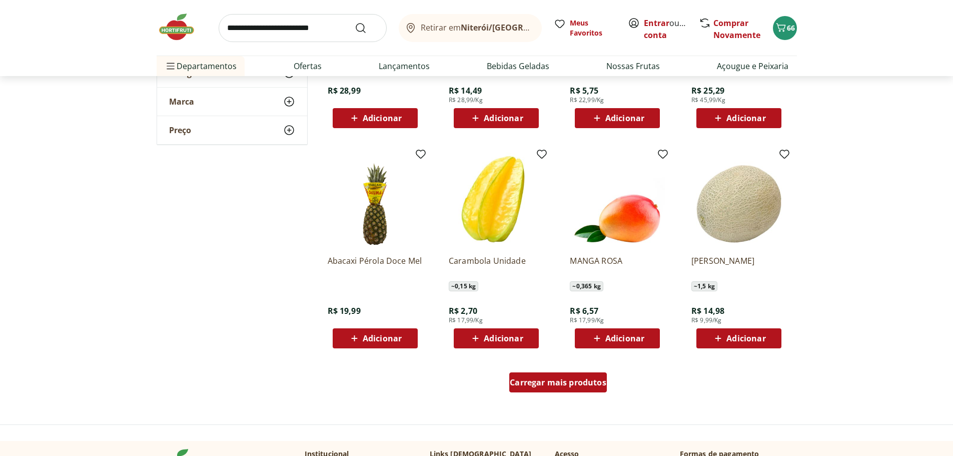
click at [540, 380] on span "Carregar mais produtos" at bounding box center [558, 382] width 97 height 8
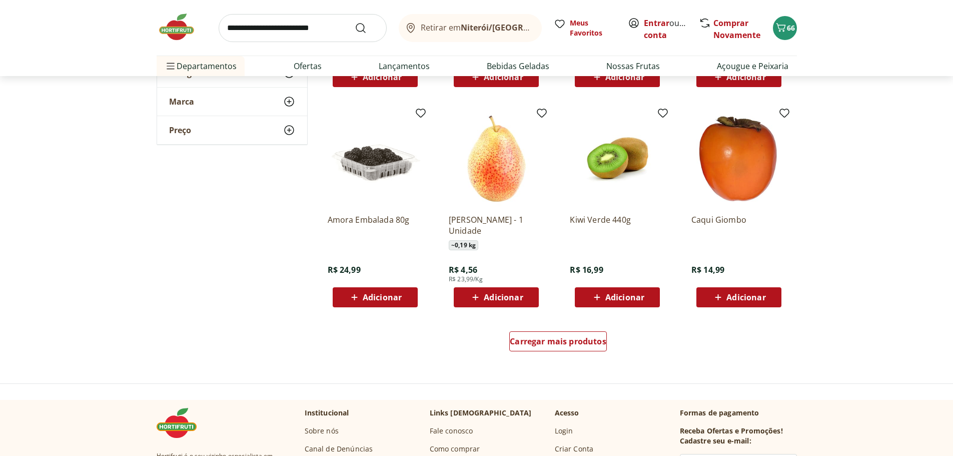
scroll to position [5052, 0]
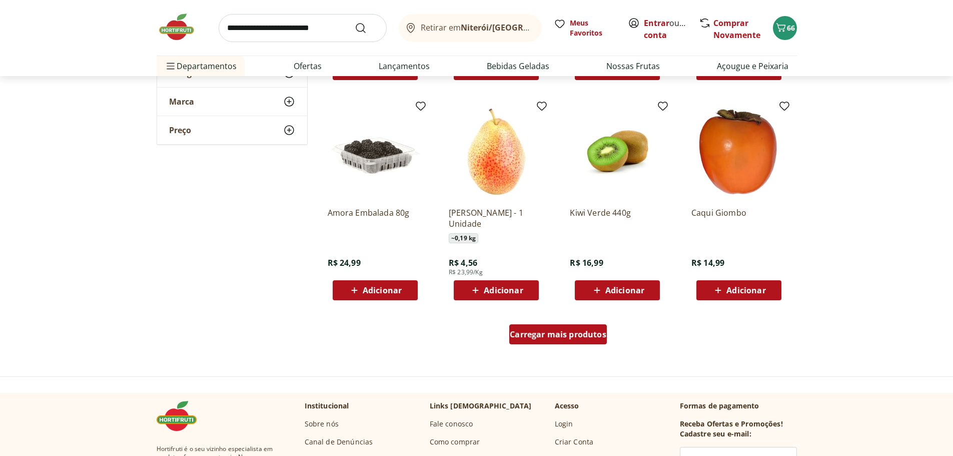
click at [572, 333] on span "Carregar mais produtos" at bounding box center [558, 334] width 97 height 8
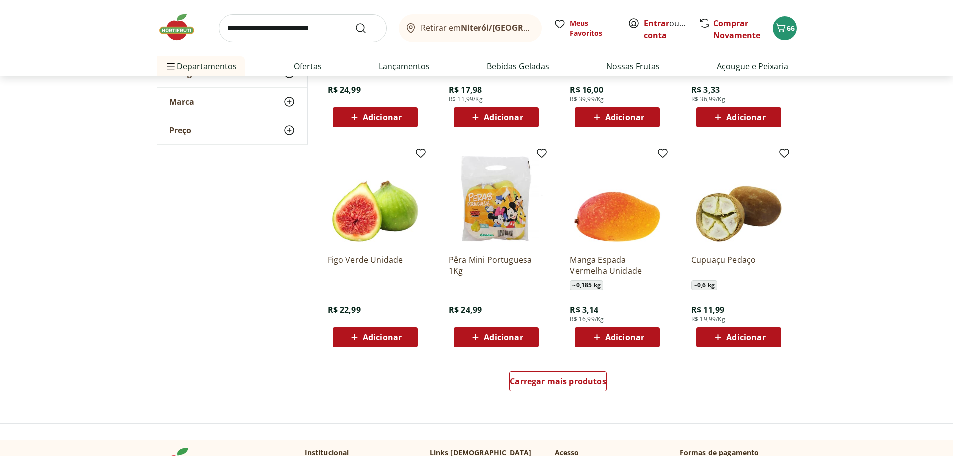
scroll to position [5703, 0]
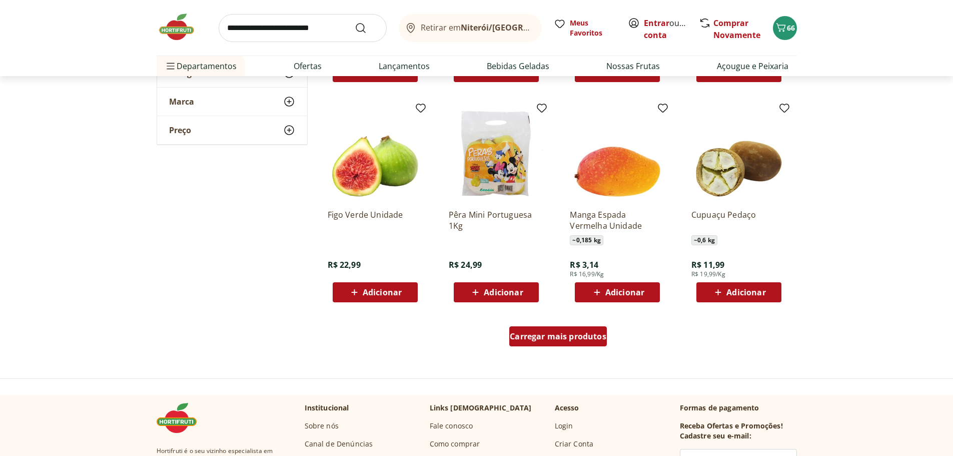
click at [568, 343] on div "Carregar mais produtos" at bounding box center [558, 336] width 98 height 20
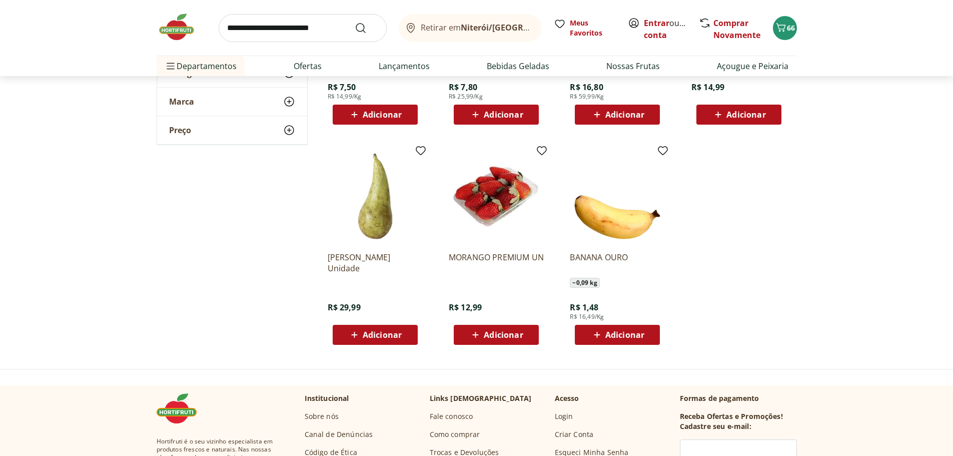
scroll to position [6353, 0]
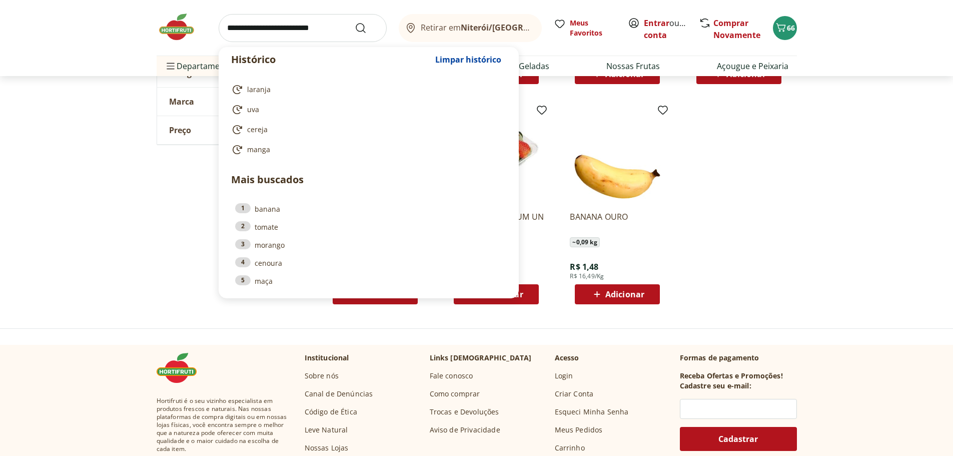
click at [321, 23] on input "search" at bounding box center [303, 28] width 168 height 28
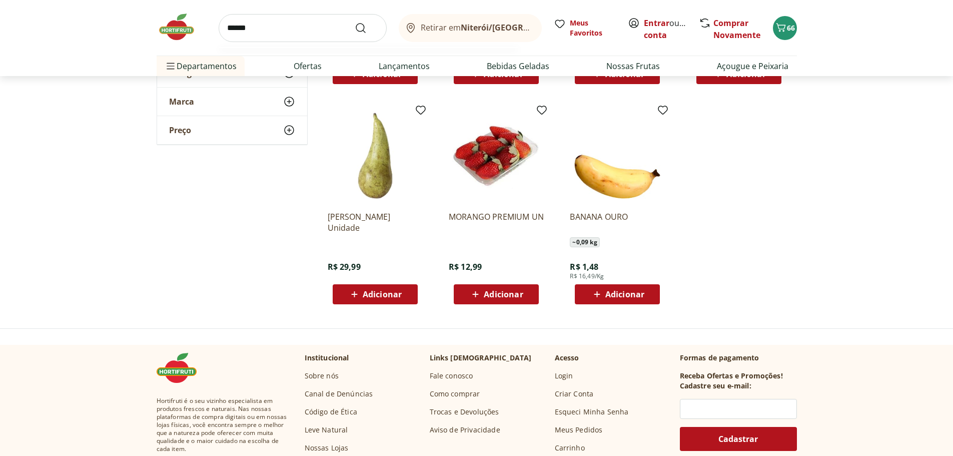
type input "******"
click at [355, 22] on button "Submit Search" at bounding box center [367, 28] width 24 height 12
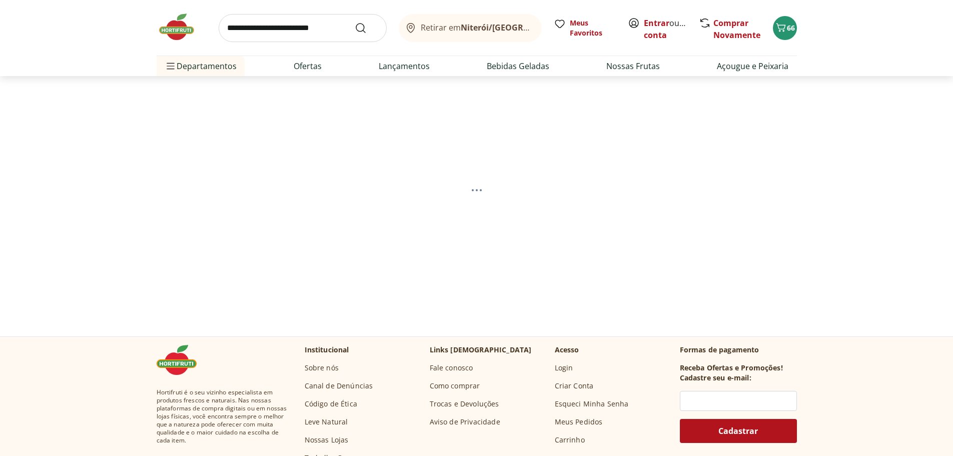
select select "**********"
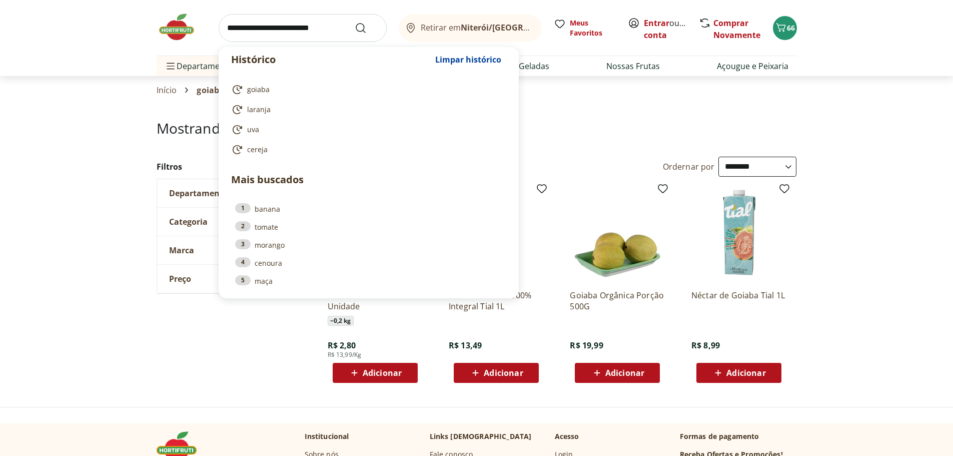
click at [292, 28] on input "search" at bounding box center [303, 28] width 168 height 28
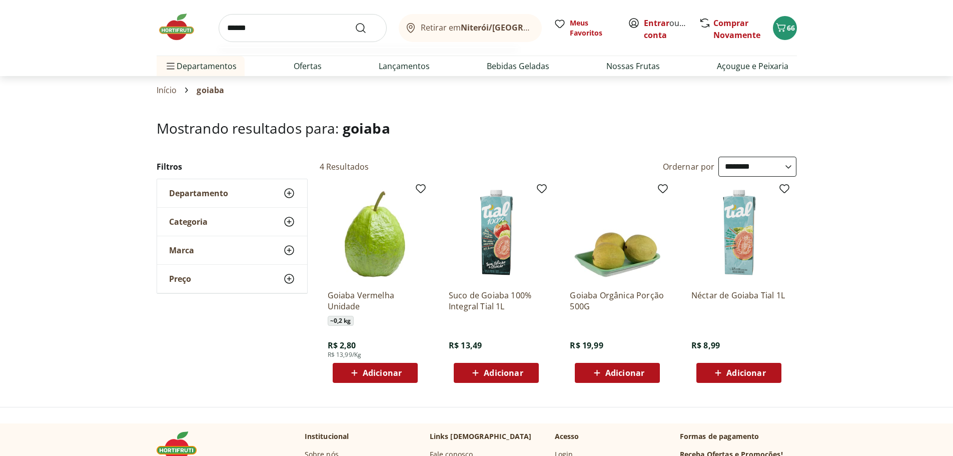
type input "******"
click at [355, 22] on button "Submit Search" at bounding box center [367, 28] width 24 height 12
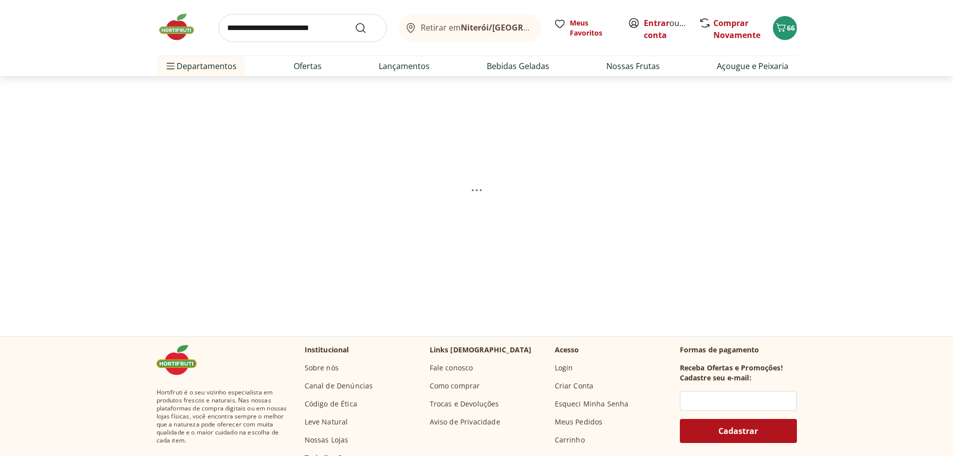
select select "**********"
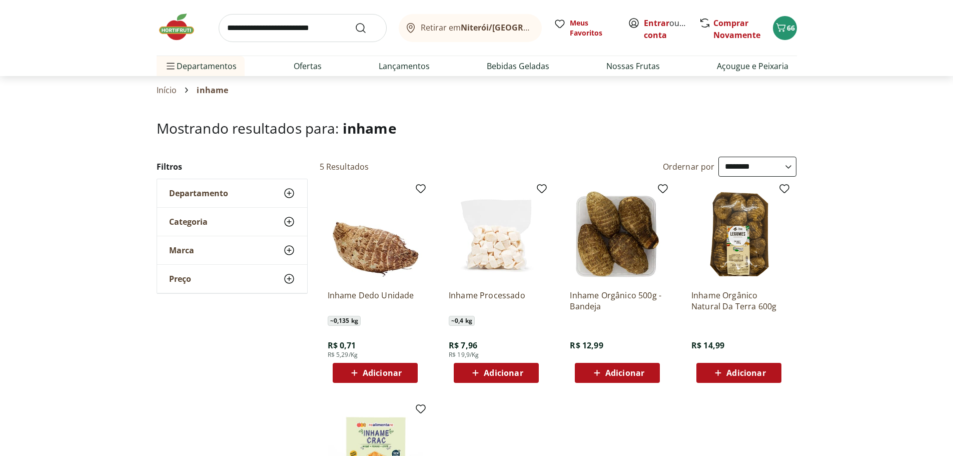
click at [385, 373] on span "Adicionar" at bounding box center [382, 373] width 39 height 8
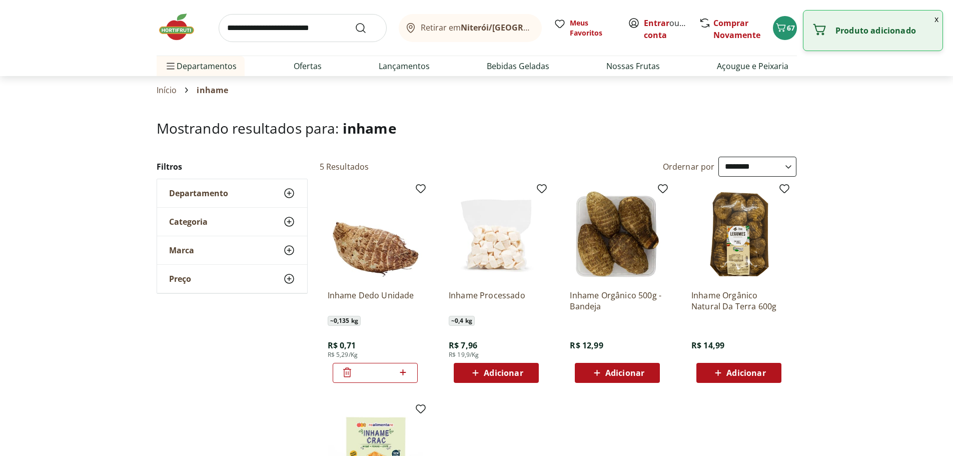
click at [404, 373] on icon at bounding box center [403, 372] width 13 height 12
type input "*"
click at [283, 30] on input "search" at bounding box center [303, 28] width 168 height 28
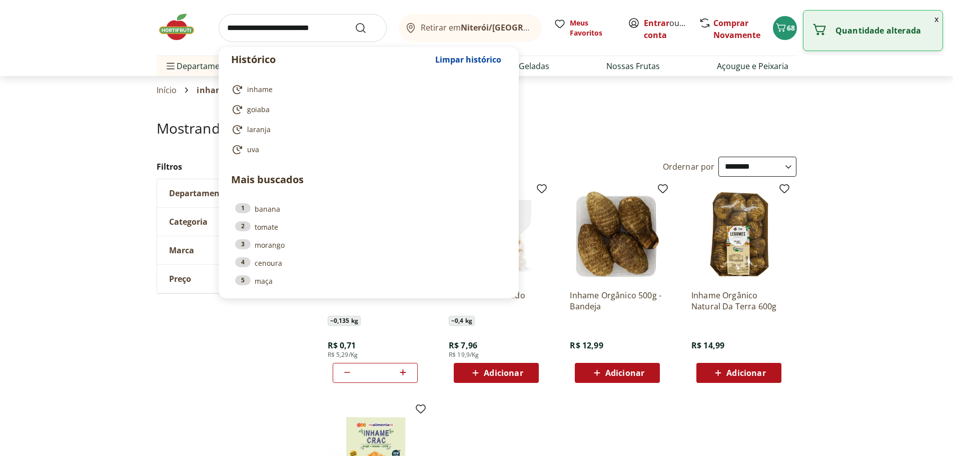
type input "*"
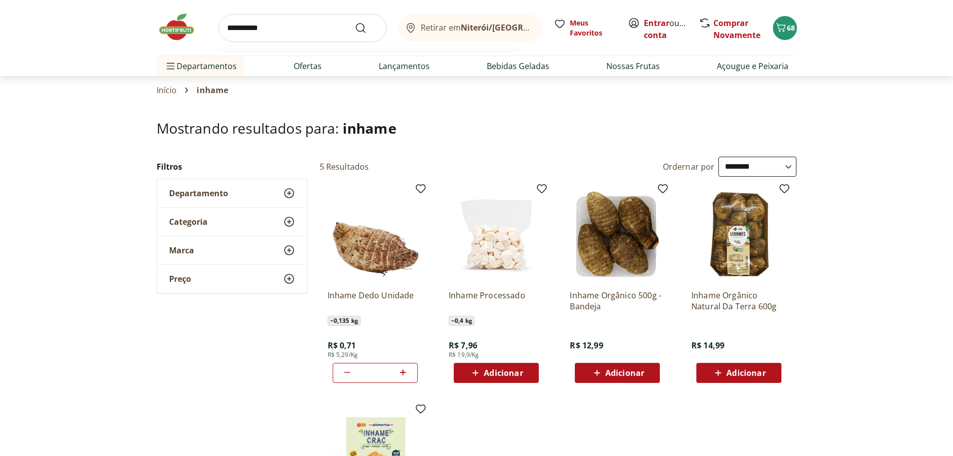
type input "**********"
click button "Submit Search" at bounding box center [367, 28] width 24 height 12
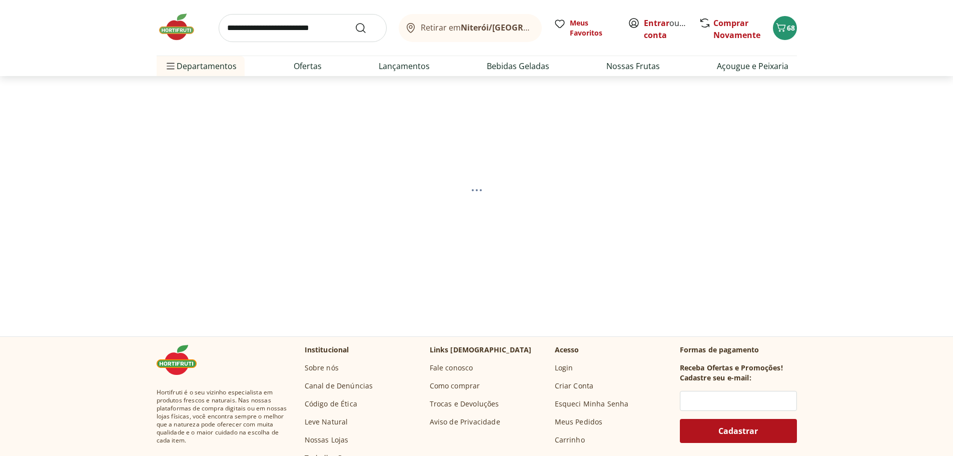
select select "**********"
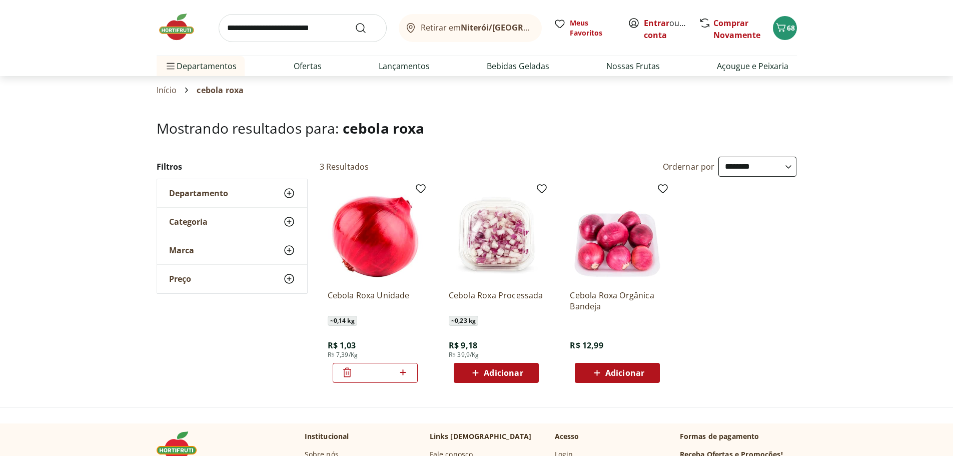
click at [405, 375] on icon at bounding box center [403, 372] width 13 height 12
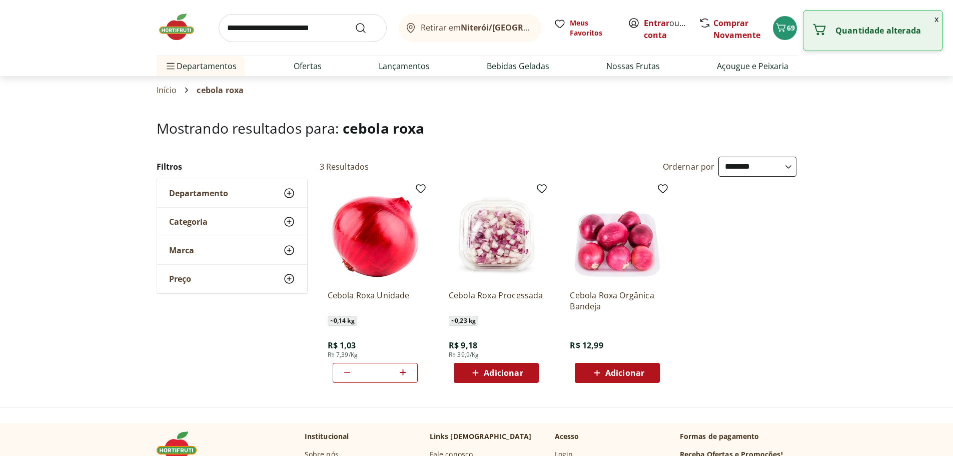
click at [405, 375] on icon at bounding box center [403, 372] width 13 height 12
type input "*"
click at [787, 34] on div "70" at bounding box center [785, 28] width 8 height 16
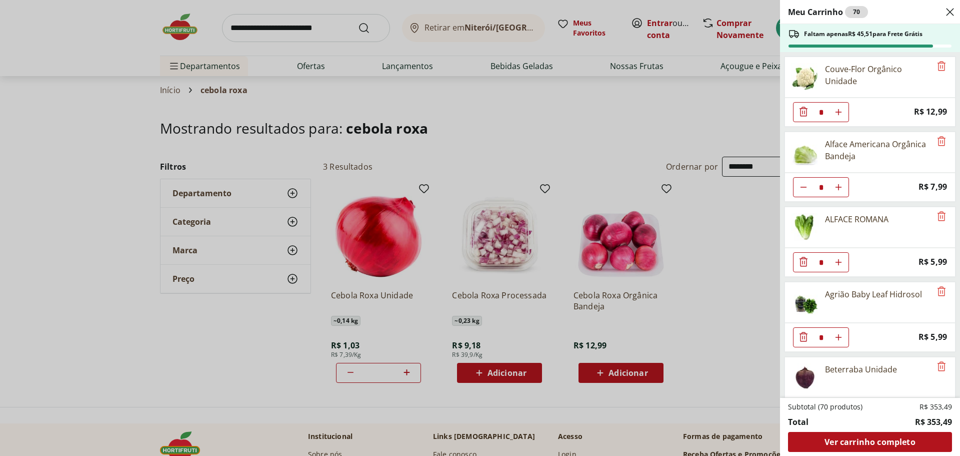
click at [803, 190] on icon "Diminuir Quantidade" at bounding box center [804, 187] width 8 height 8
type input "*"
click at [938, 213] on icon "Remove" at bounding box center [942, 216] width 8 height 10
click at [937, 216] on icon "Remove" at bounding box center [942, 216] width 12 height 12
click at [836, 265] on icon "Aumentar Quantidade" at bounding box center [839, 262] width 8 height 8
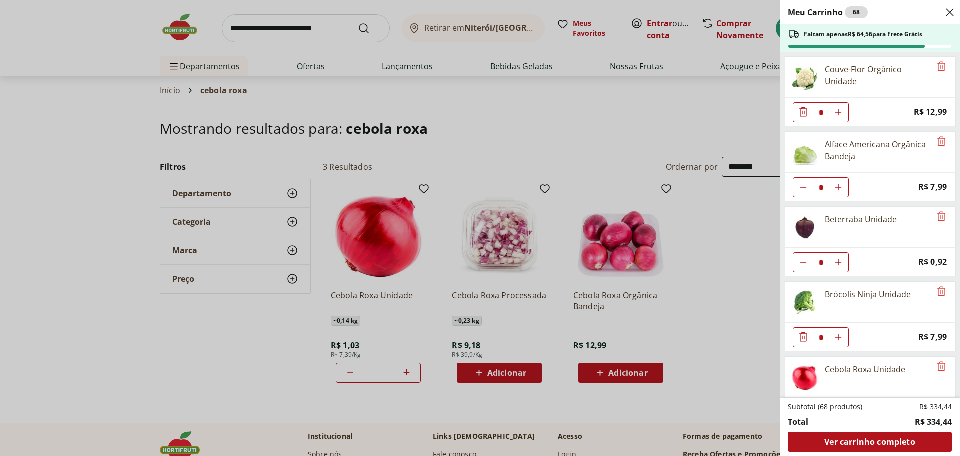
click at [807, 263] on icon "Diminuir Quantidade" at bounding box center [804, 262] width 8 height 8
type input "*"
click at [940, 218] on icon "Remove" at bounding box center [942, 216] width 12 height 12
click at [938, 213] on icon "Remove" at bounding box center [942, 216] width 8 height 10
click at [836, 259] on icon "Aumentar Quantidade" at bounding box center [839, 262] width 8 height 8
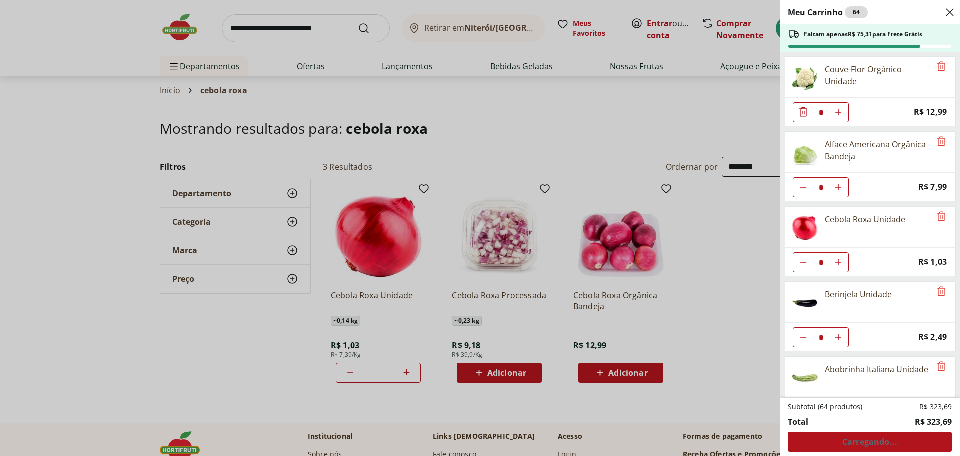
type input "*"
click at [836, 259] on icon "Aumentar Quantidade" at bounding box center [839, 262] width 8 height 8
type input "*"
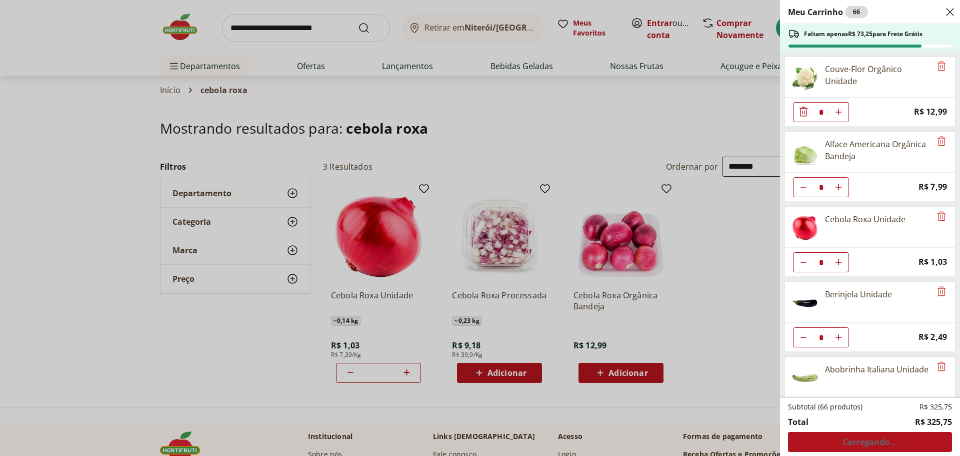
click at [802, 338] on icon "Diminuir Quantidade" at bounding box center [804, 337] width 8 height 8
type input "*"
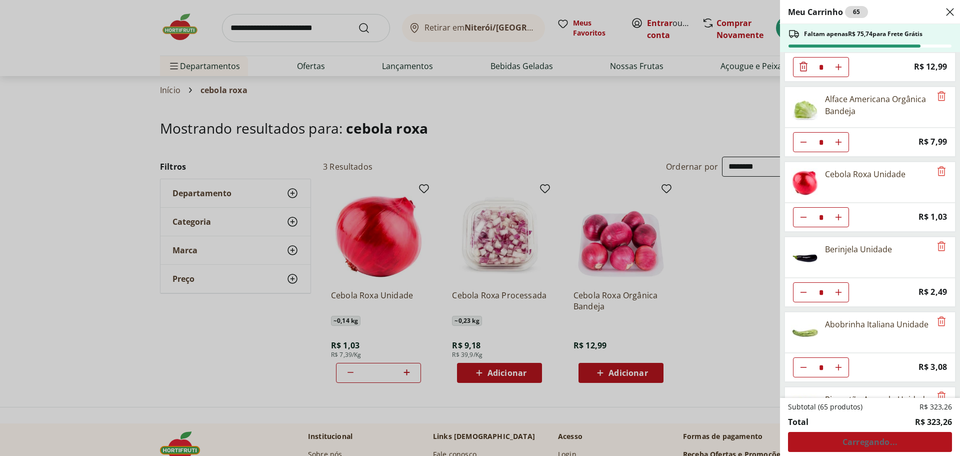
scroll to position [100, 0]
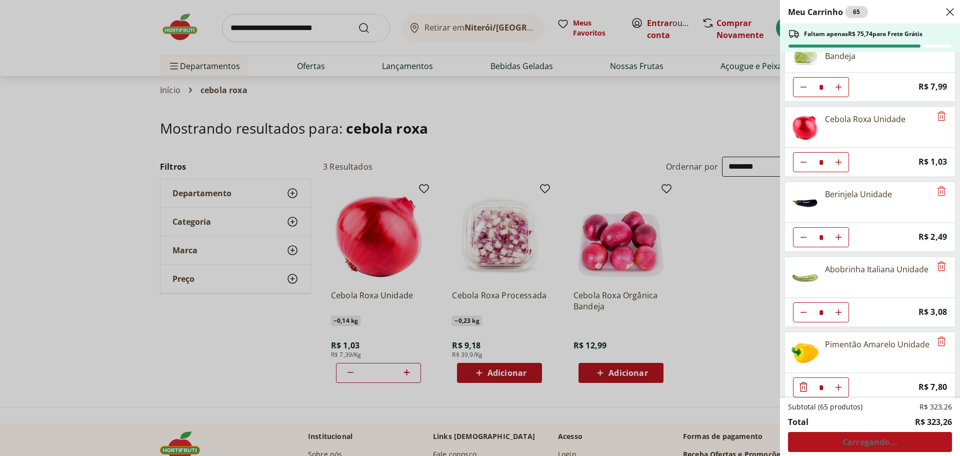
click at [936, 265] on icon "Remove" at bounding box center [942, 266] width 12 height 12
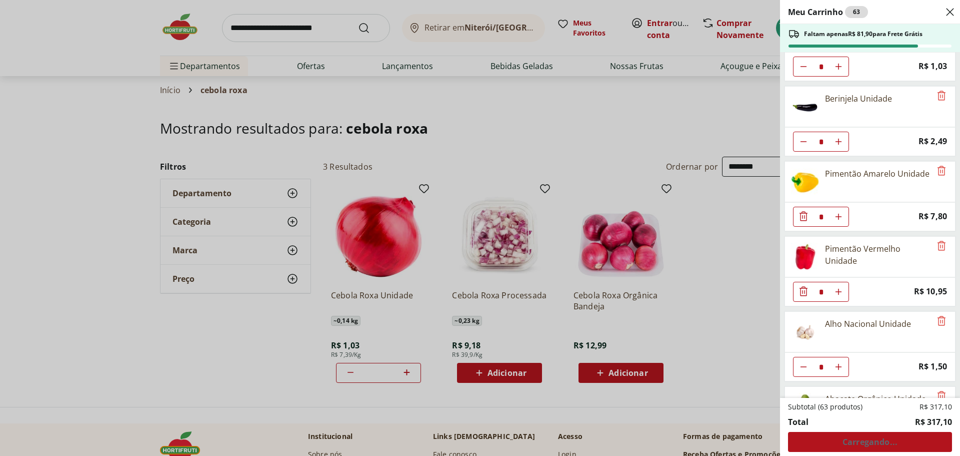
scroll to position [200, 0]
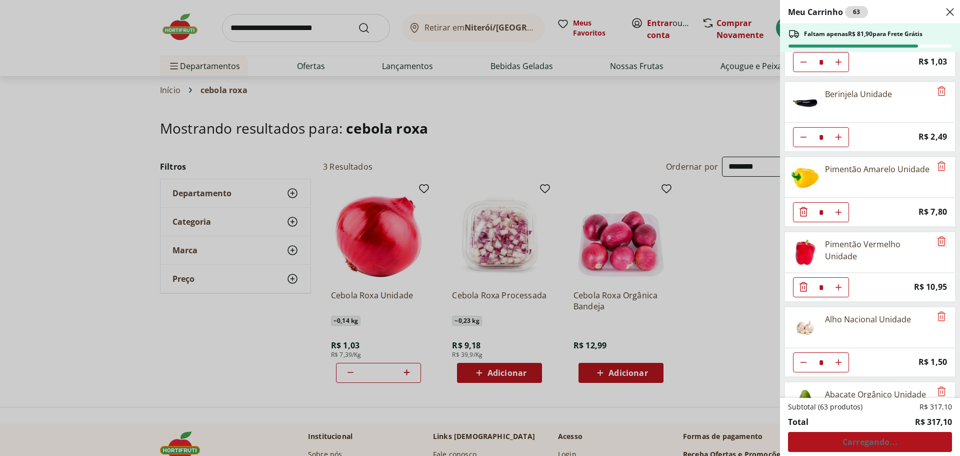
click at [939, 241] on icon "Remove" at bounding box center [942, 241] width 12 height 12
click at [842, 289] on icon "Aumentar Quantidade" at bounding box center [839, 287] width 8 height 8
type input "*"
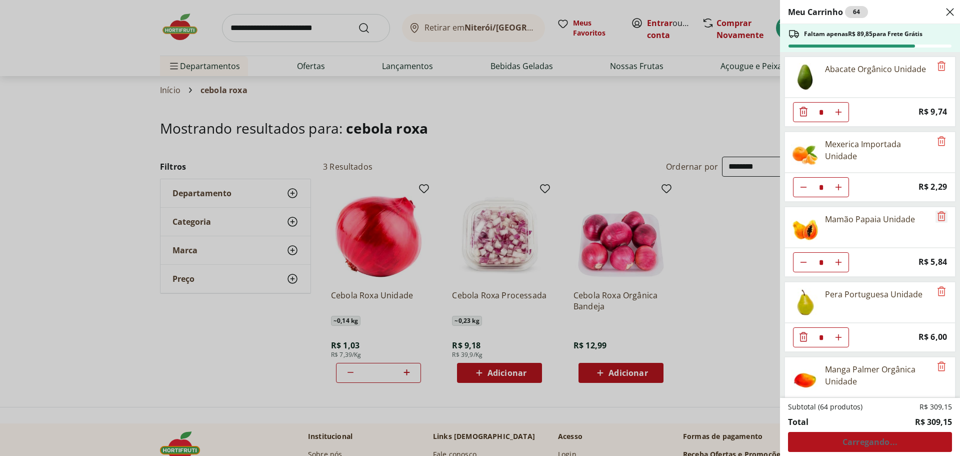
click at [939, 217] on icon "Remove" at bounding box center [942, 216] width 8 height 10
click at [800, 187] on icon "Diminuir Quantidade" at bounding box center [804, 187] width 8 height 8
type input "*"
click at [936, 215] on icon "Remove" at bounding box center [942, 216] width 12 height 12
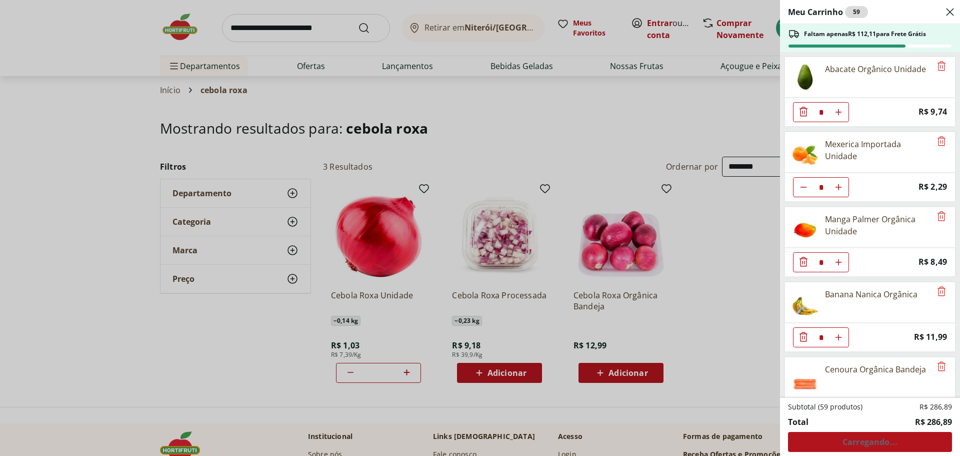
click at [838, 257] on button "Aumentar Quantidade" at bounding box center [839, 262] width 20 height 20
type input "*"
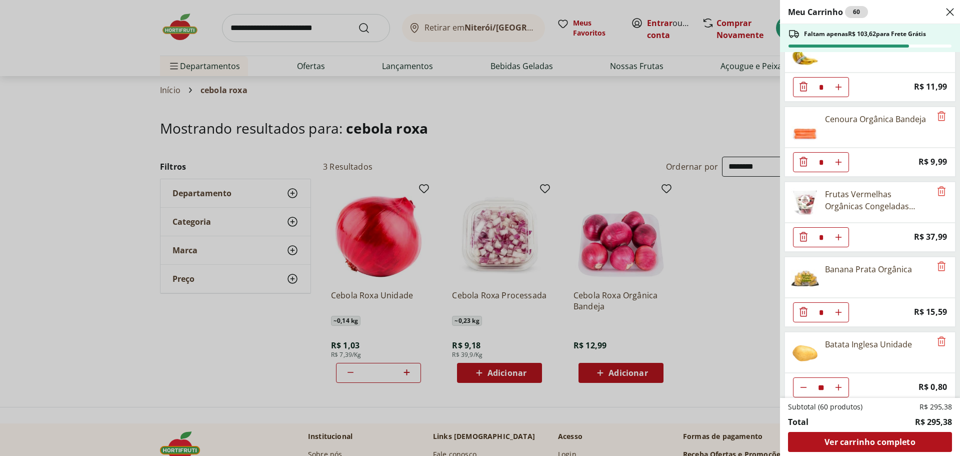
scroll to position [650, 0]
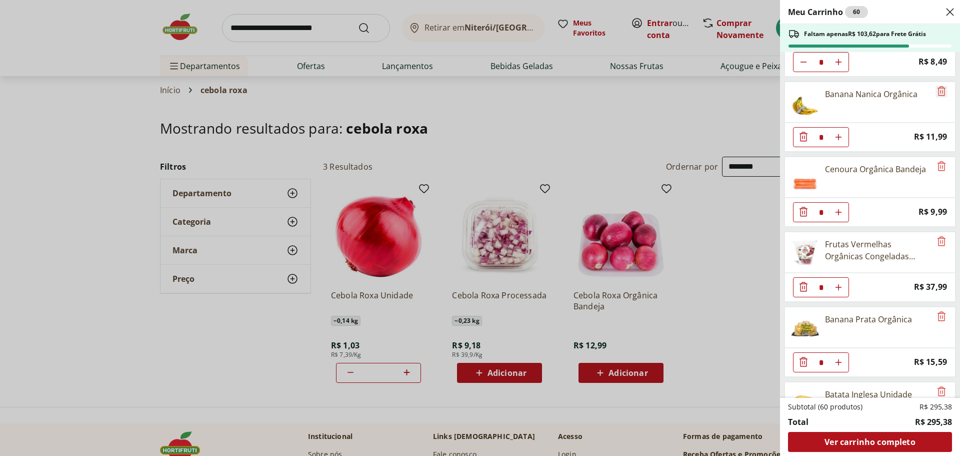
click at [938, 92] on icon "Remove" at bounding box center [942, 91] width 12 height 12
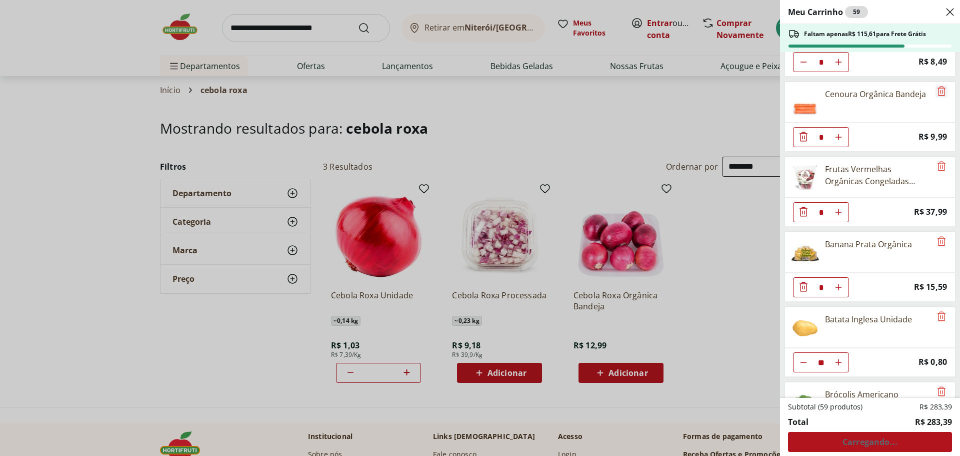
click at [938, 91] on icon "Remove" at bounding box center [942, 91] width 12 height 12
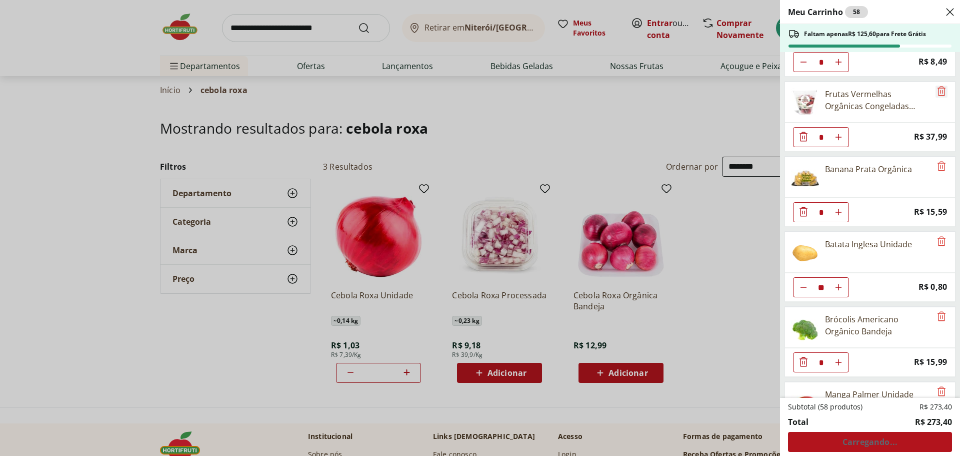
click at [940, 92] on icon "Remove" at bounding box center [942, 91] width 12 height 12
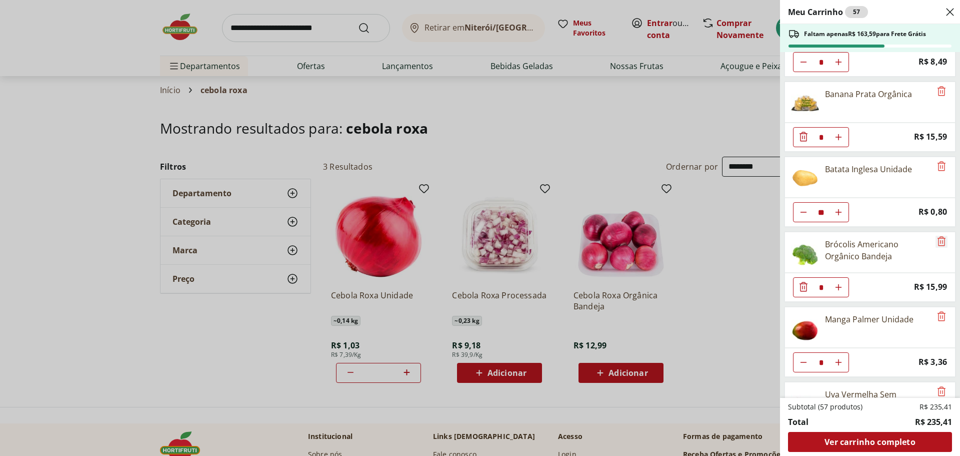
click at [936, 240] on icon "Remove" at bounding box center [942, 241] width 12 height 12
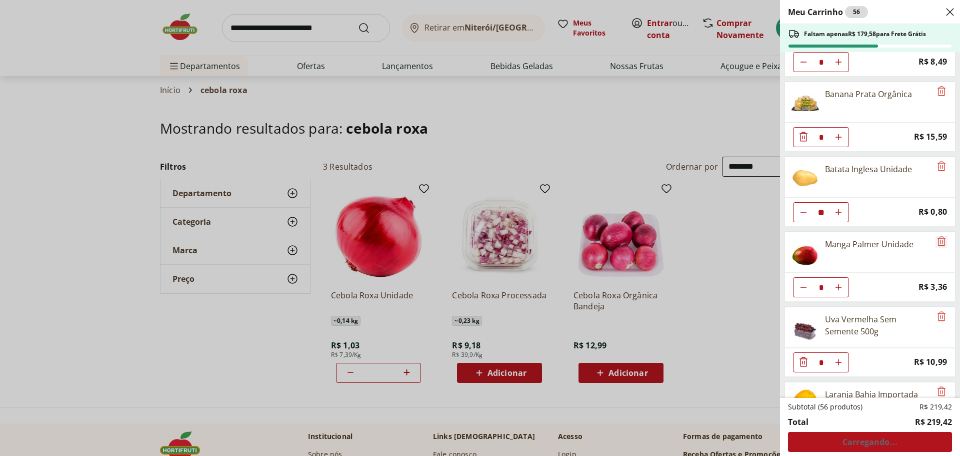
click at [938, 244] on icon "Remove" at bounding box center [942, 241] width 8 height 10
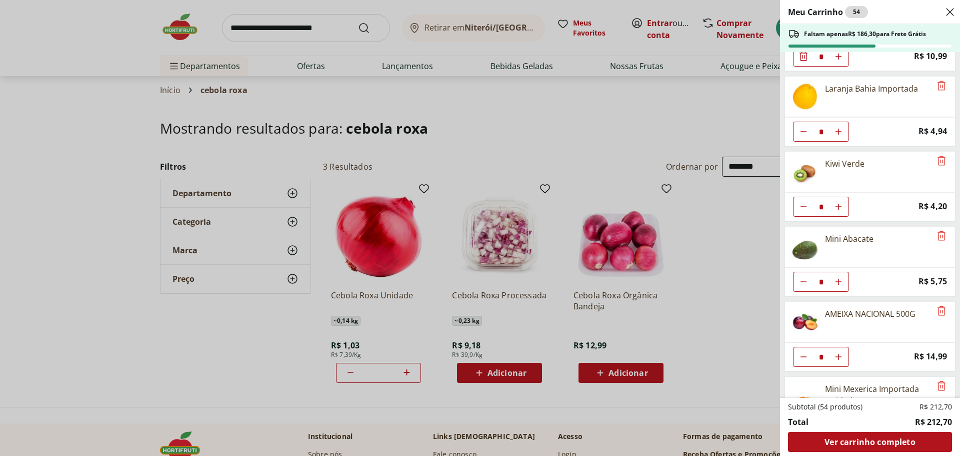
scroll to position [900, 0]
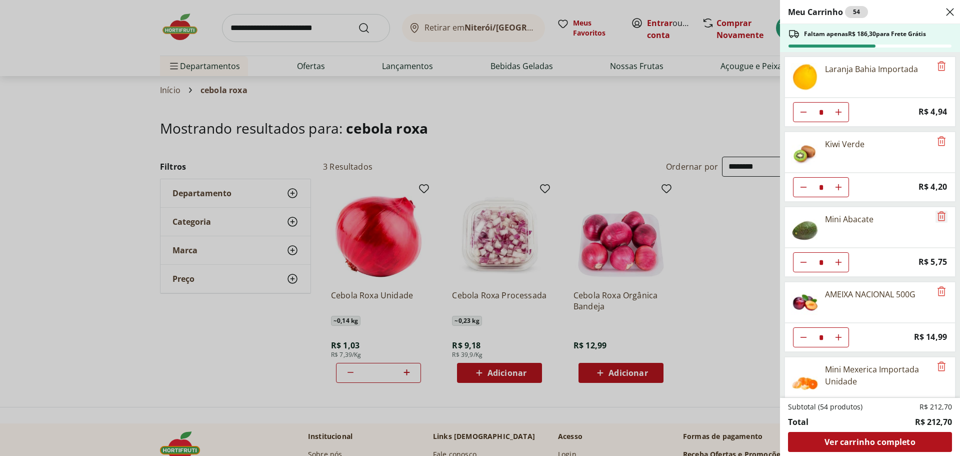
click at [938, 217] on icon "Remove" at bounding box center [942, 216] width 12 height 12
click at [936, 287] on icon "Remove" at bounding box center [942, 291] width 12 height 12
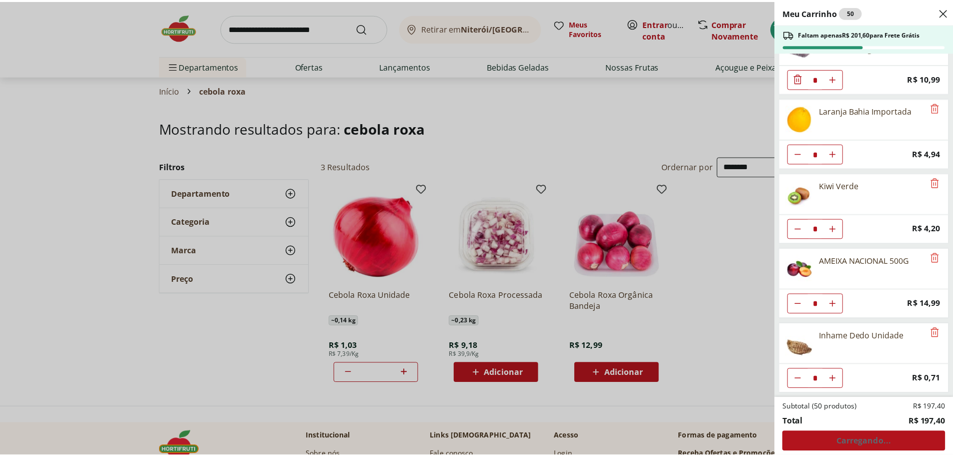
scroll to position [859, 0]
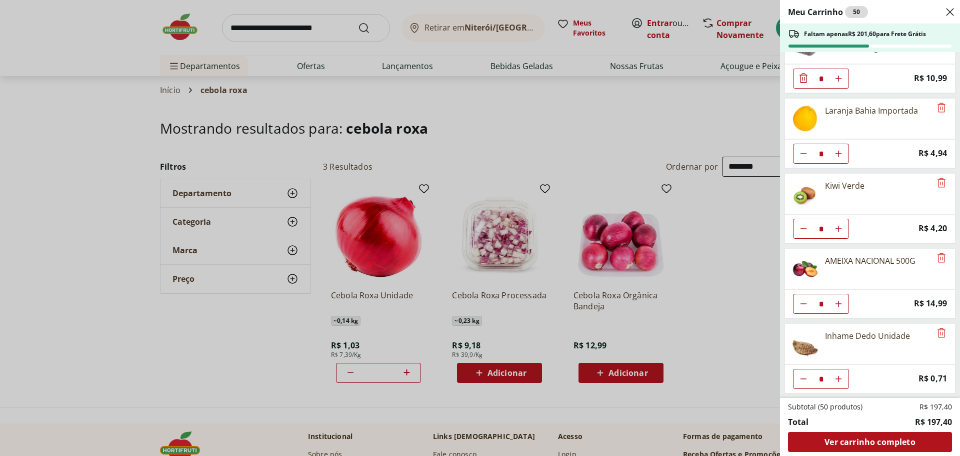
click at [842, 377] on button "Aumentar Quantidade" at bounding box center [839, 379] width 20 height 20
click at [842, 377] on icon "Aumentar Quantidade" at bounding box center [839, 379] width 8 height 8
type input "*"
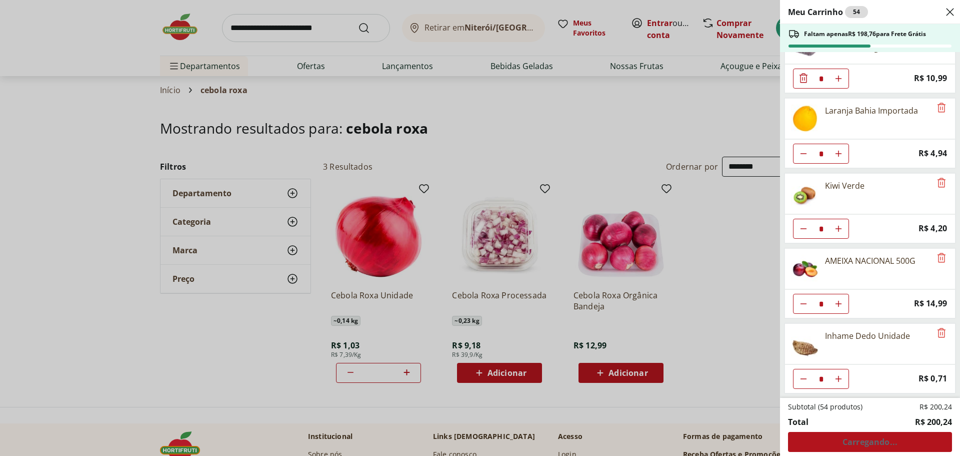
click at [327, 26] on div "Meu Carrinho 54 Faltam apenas R$ 198,76 para Frete Grátis Couve-Flor Orgânico U…" at bounding box center [480, 228] width 960 height 456
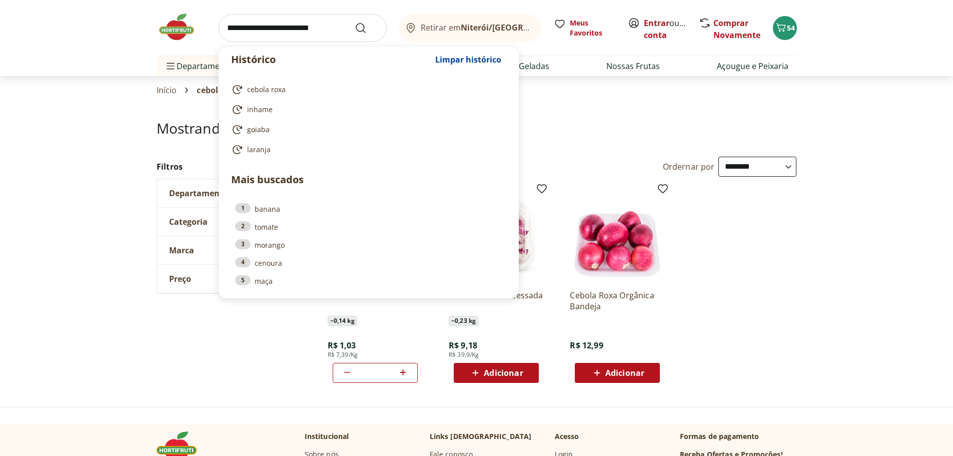
click at [314, 26] on input "search" at bounding box center [303, 28] width 168 height 28
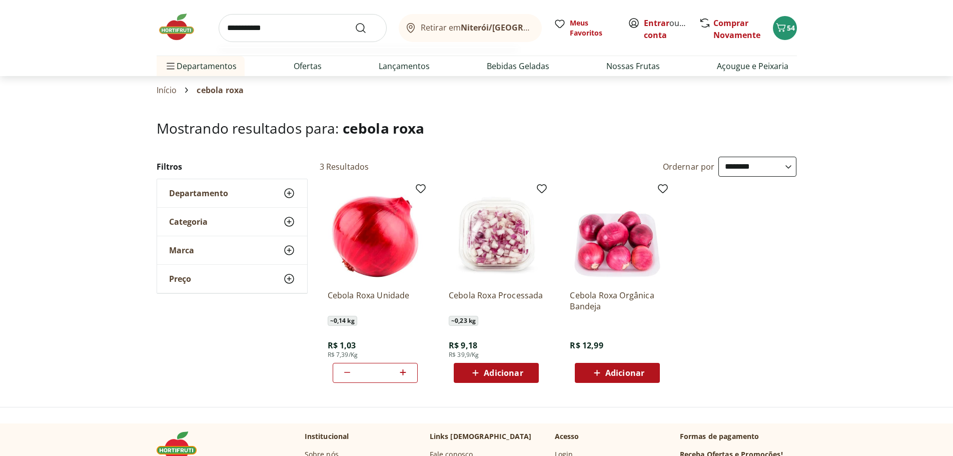
type input "**********"
click button "Submit Search" at bounding box center [367, 28] width 24 height 12
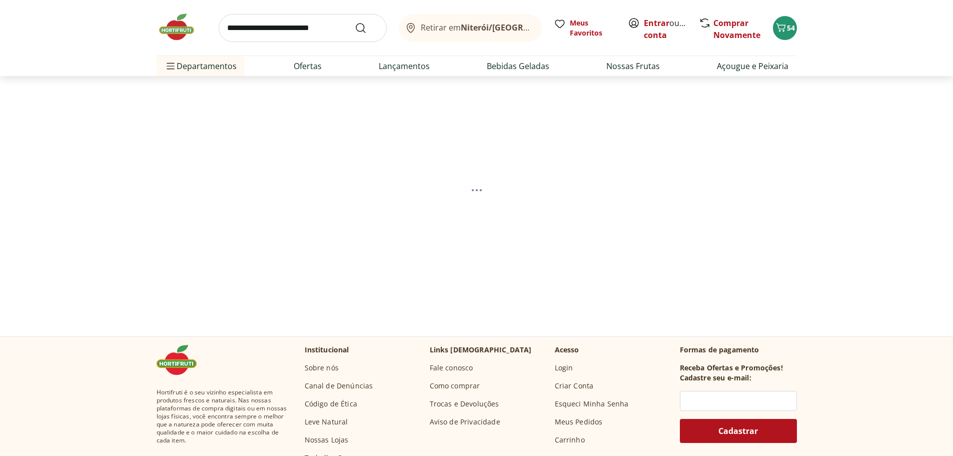
select select "**********"
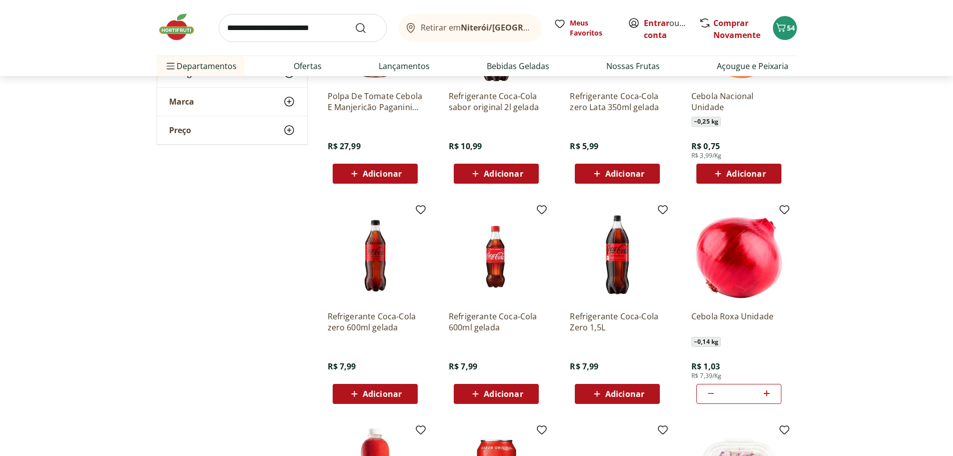
scroll to position [200, 0]
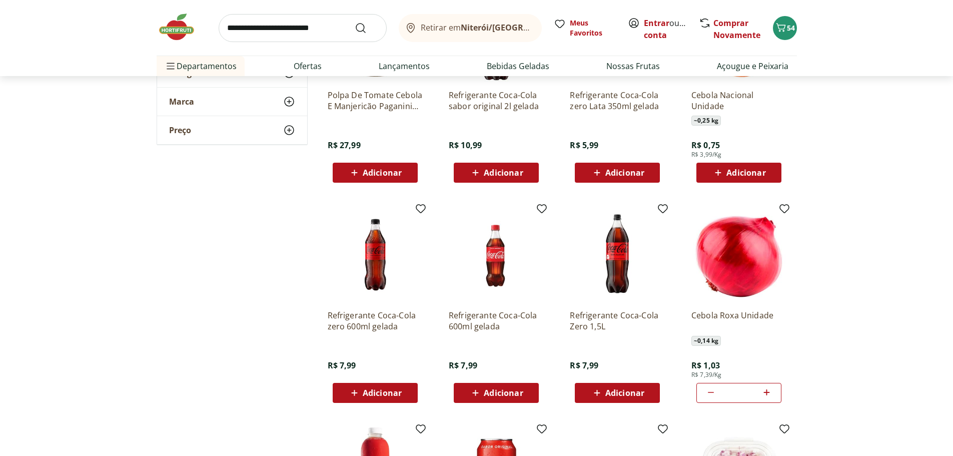
click at [745, 171] on span "Adicionar" at bounding box center [745, 173] width 39 height 8
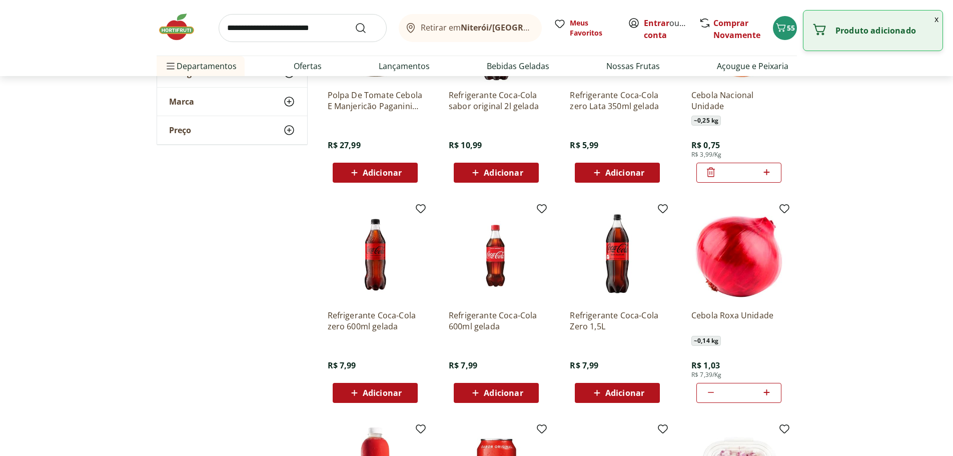
click at [764, 173] on icon at bounding box center [766, 172] width 13 height 12
type input "*"
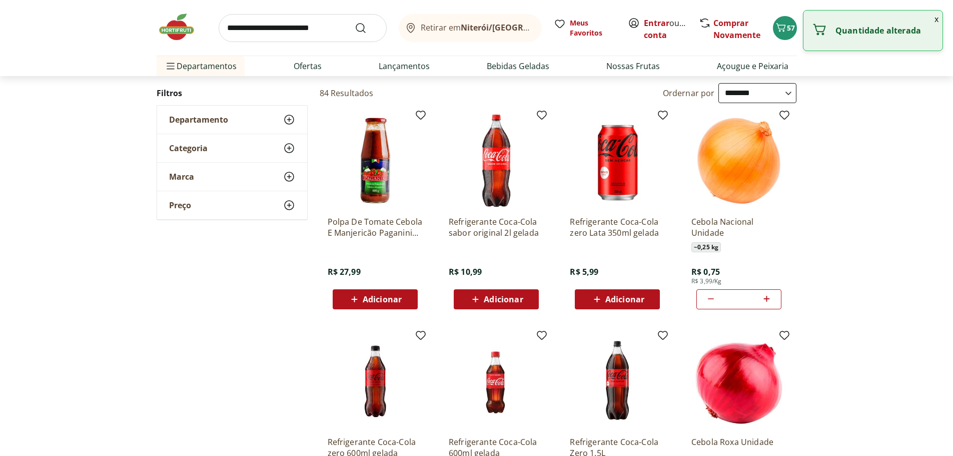
scroll to position [0, 0]
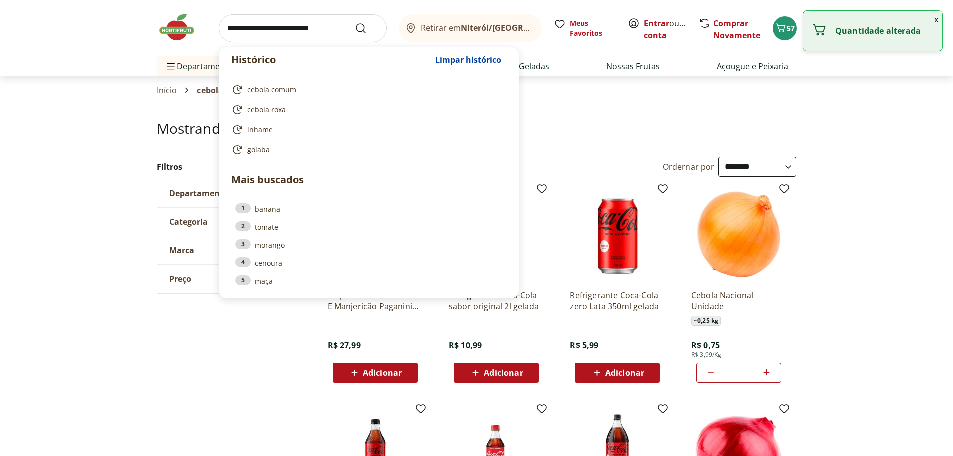
click at [303, 32] on input "search" at bounding box center [303, 28] width 168 height 28
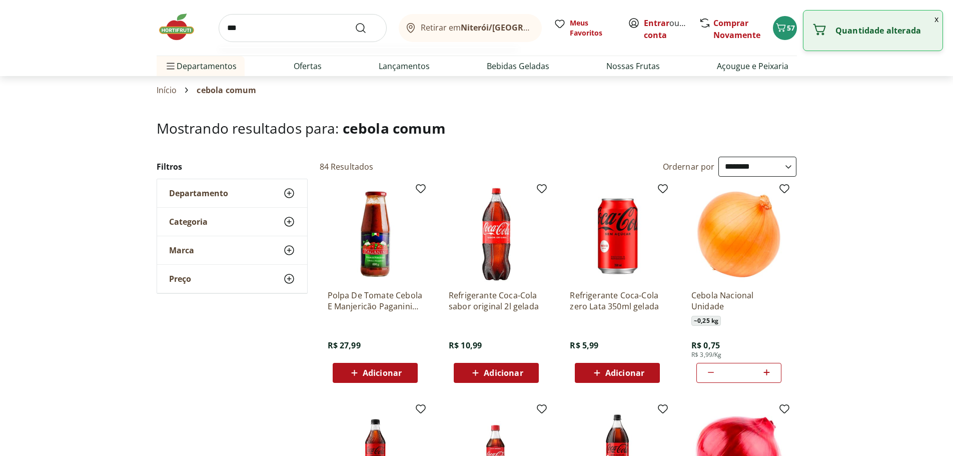
type input "****"
click button "Submit Search" at bounding box center [367, 28] width 24 height 12
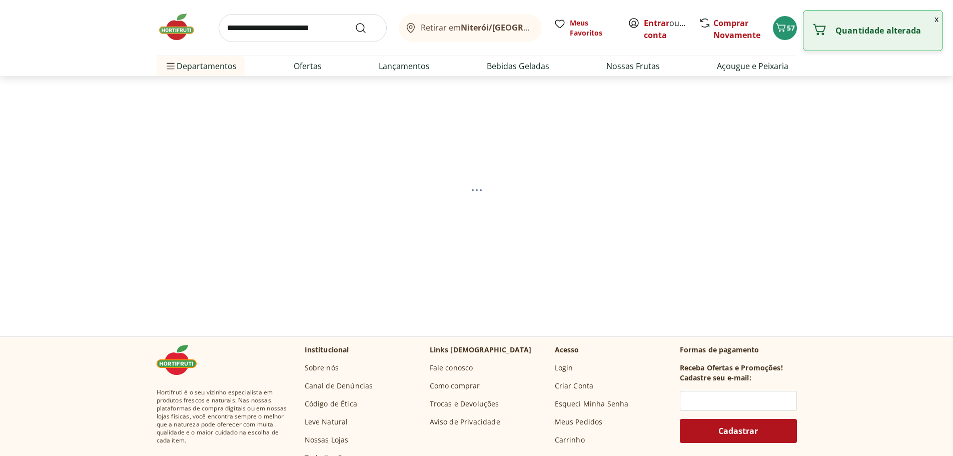
select select "**********"
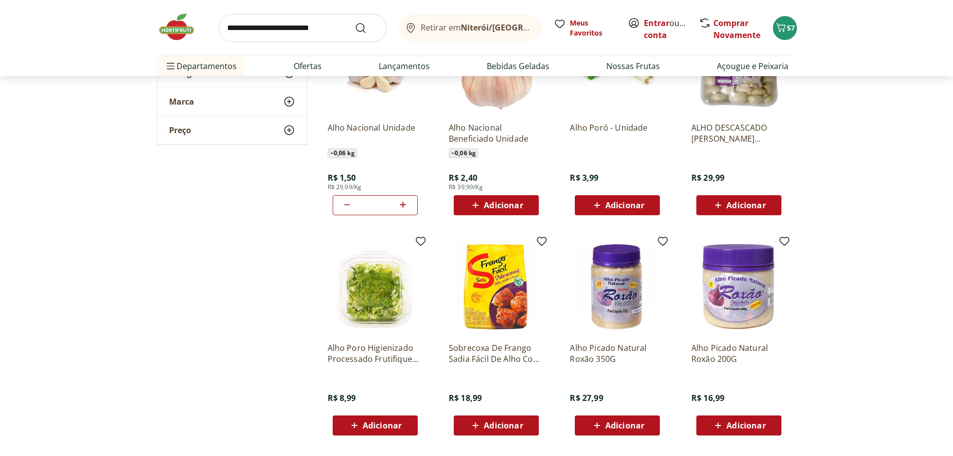
scroll to position [150, 0]
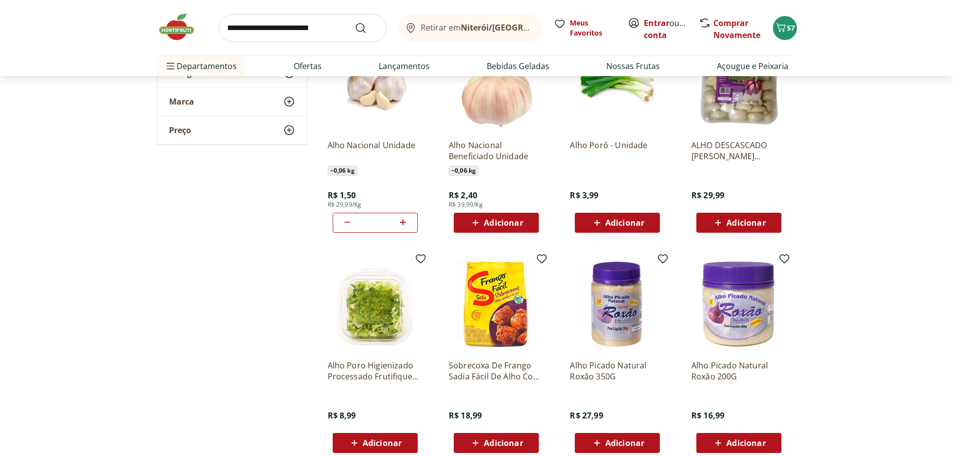
click at [405, 224] on icon at bounding box center [403, 222] width 13 height 12
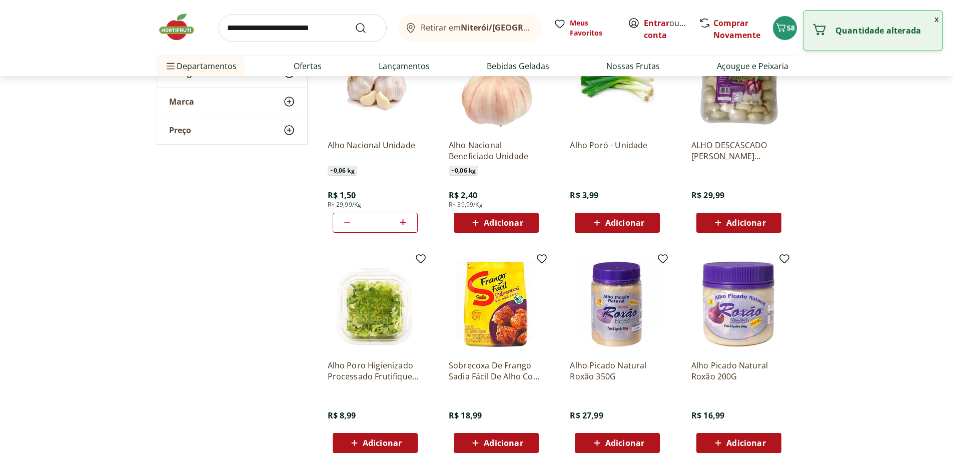
click at [405, 224] on icon at bounding box center [403, 222] width 13 height 12
type input "**"
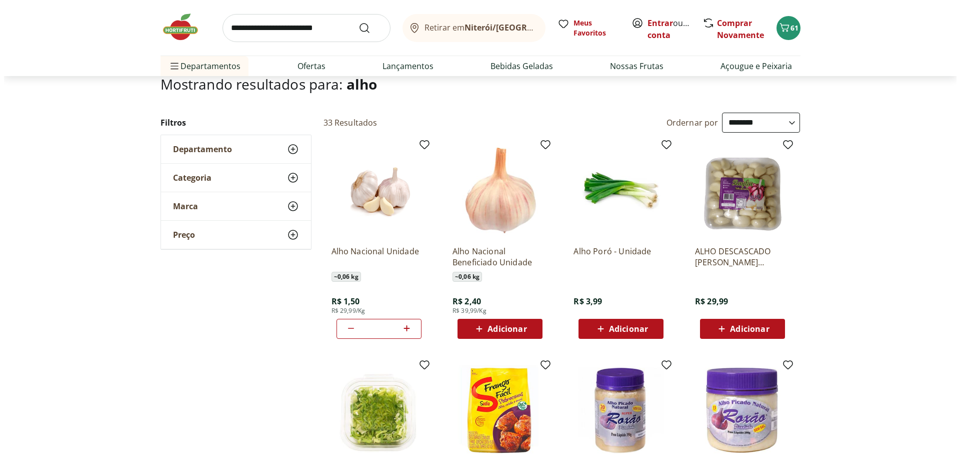
scroll to position [0, 0]
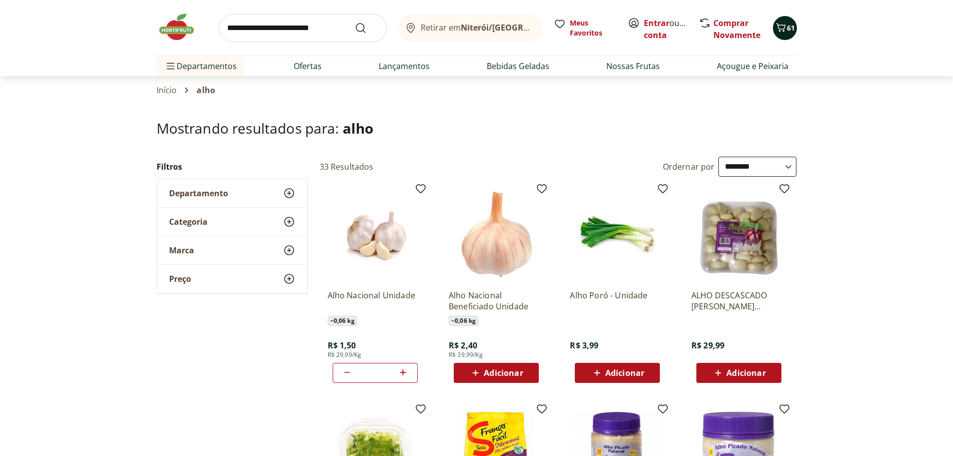
click at [776, 37] on button "61" at bounding box center [785, 28] width 24 height 24
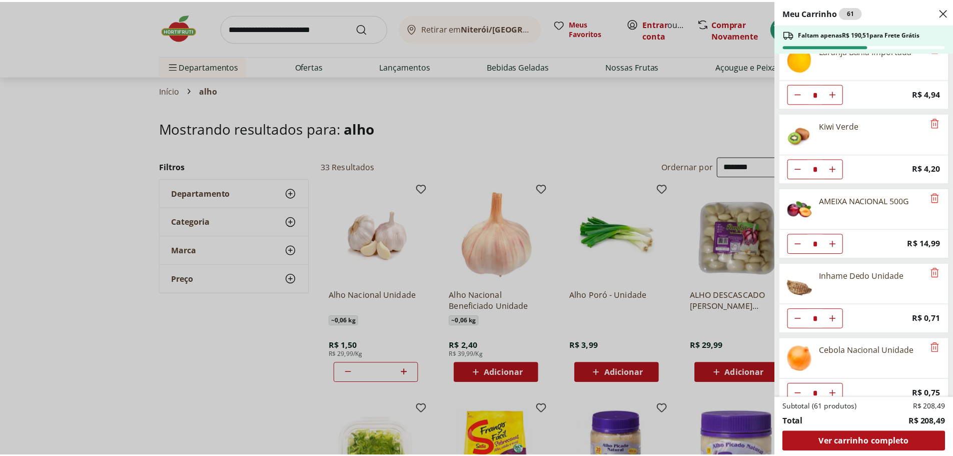
scroll to position [934, 0]
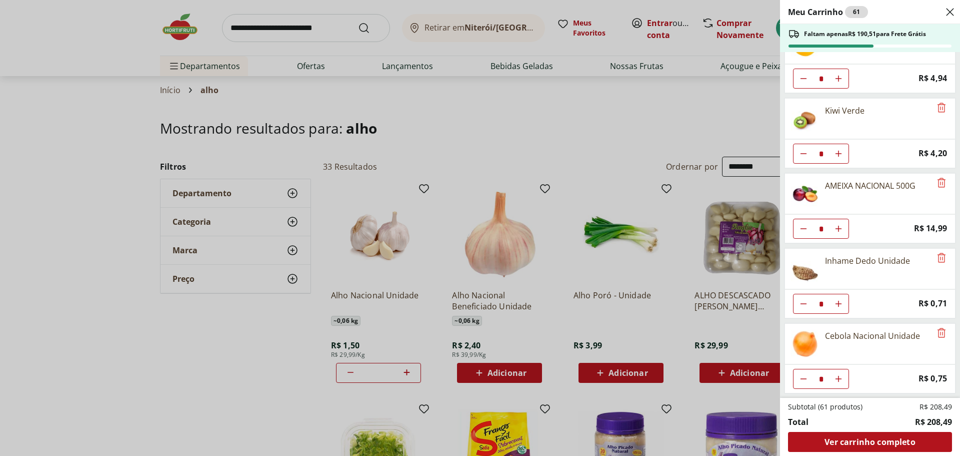
click at [550, 106] on div "Meu Carrinho 61 Faltam apenas R$ 190,51 para Frete Grátis Couve-Flor Orgânico U…" at bounding box center [480, 228] width 960 height 456
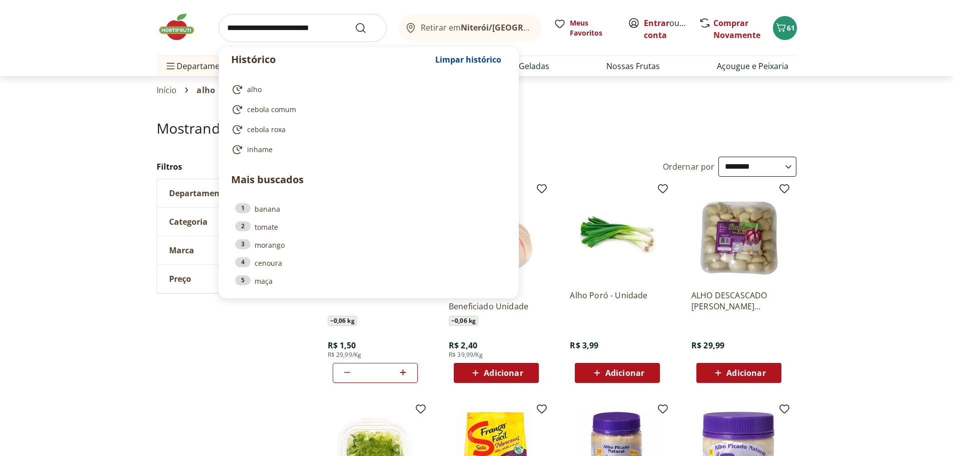
click at [319, 36] on input "search" at bounding box center [303, 28] width 168 height 28
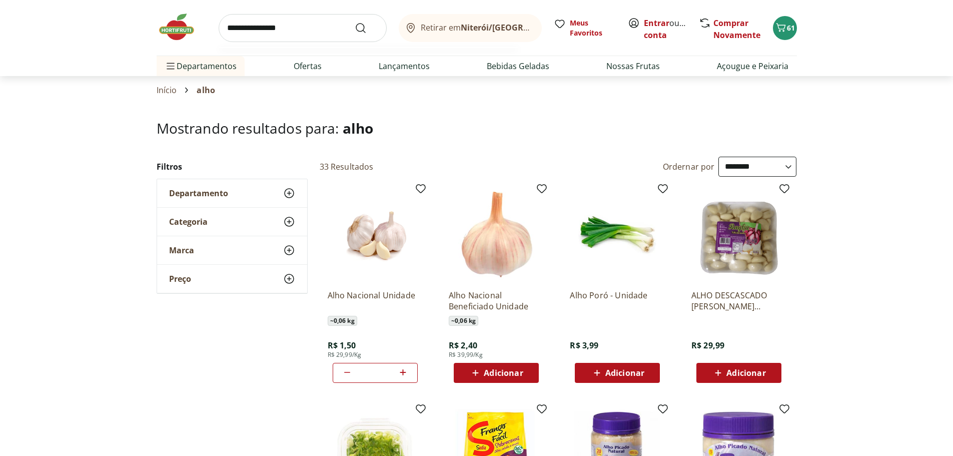
type input "**********"
click at [355, 22] on button "Submit Search" at bounding box center [367, 28] width 24 height 12
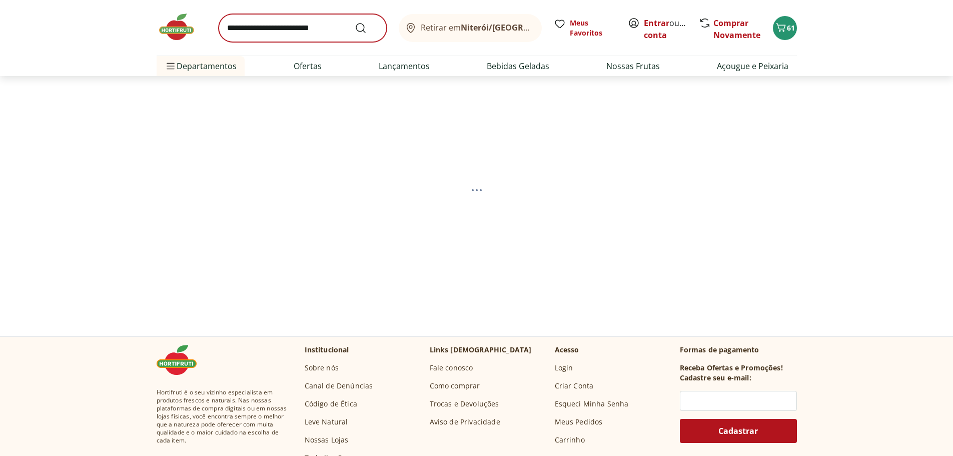
select select "**********"
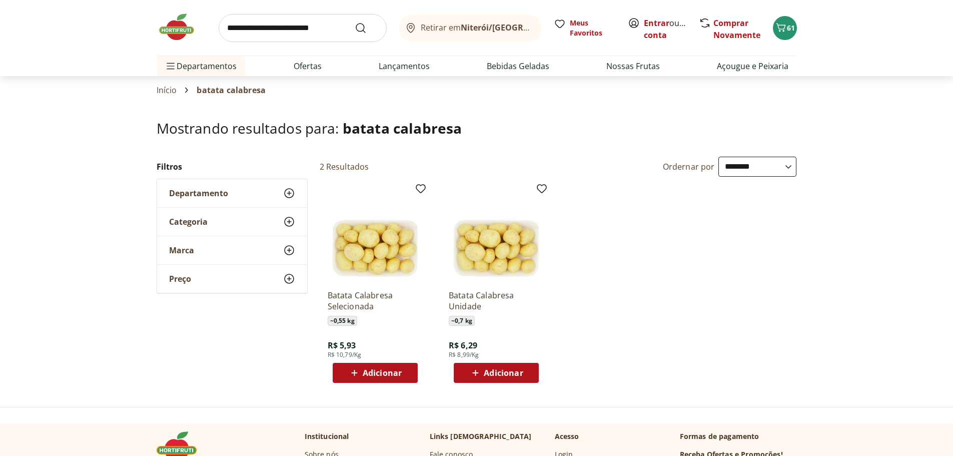
click at [507, 370] on span "Adicionar" at bounding box center [503, 373] width 39 height 8
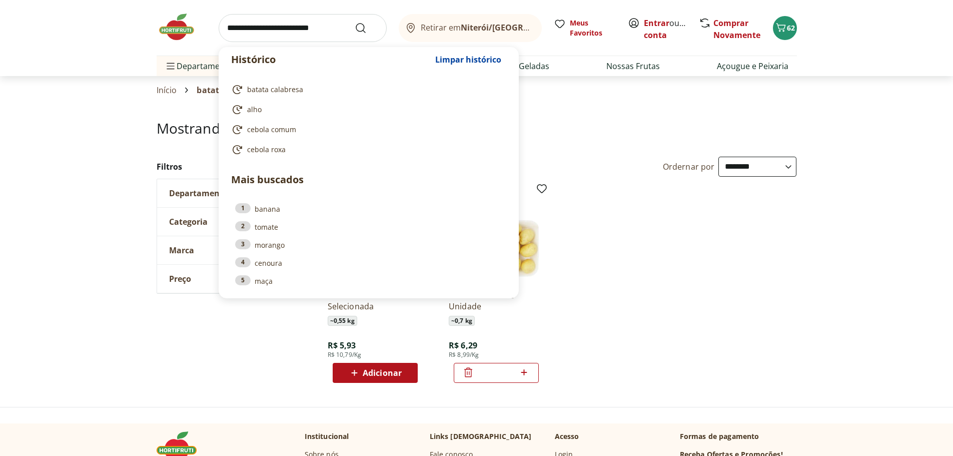
click at [300, 26] on input "search" at bounding box center [303, 28] width 168 height 28
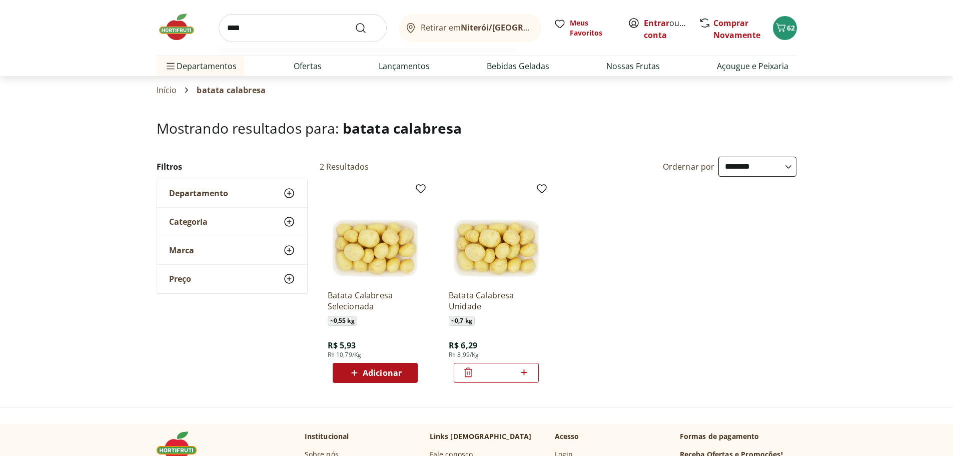
type input "****"
click at [355, 22] on button "Submit Search" at bounding box center [367, 28] width 24 height 12
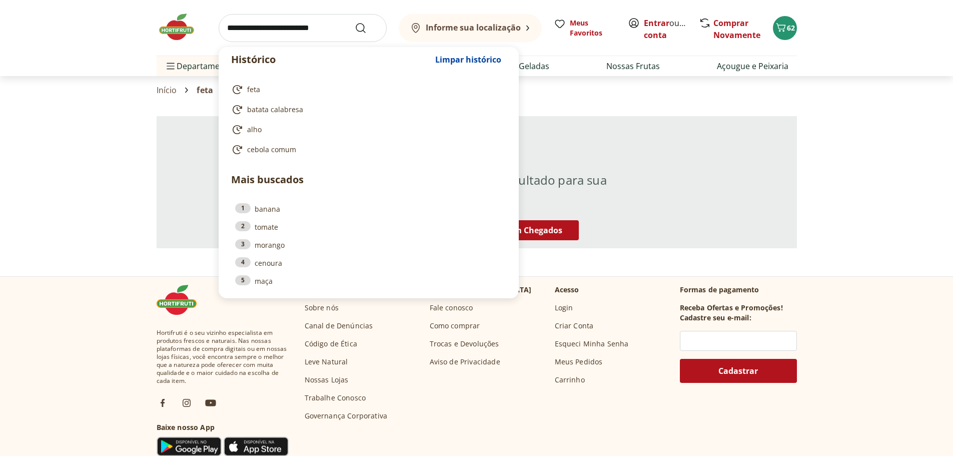
click at [300, 26] on input "search" at bounding box center [303, 28] width 168 height 28
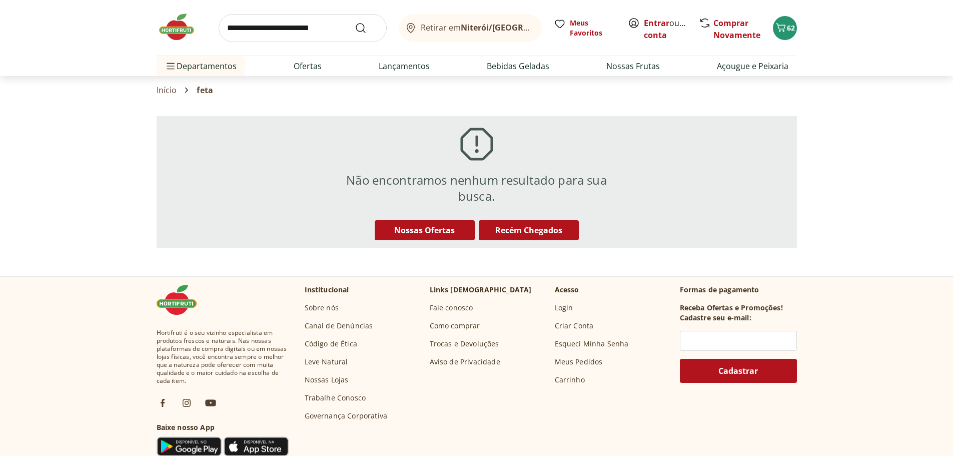
click at [49, 159] on section "Não encontramos nenhum resultado para sua busca. Nossas Ofertas Recém Chegados" at bounding box center [476, 182] width 953 height 156
click at [267, 26] on input "search" at bounding box center [303, 28] width 168 height 28
type input "******"
click at [355, 22] on button "Submit Search" at bounding box center [367, 28] width 24 height 12
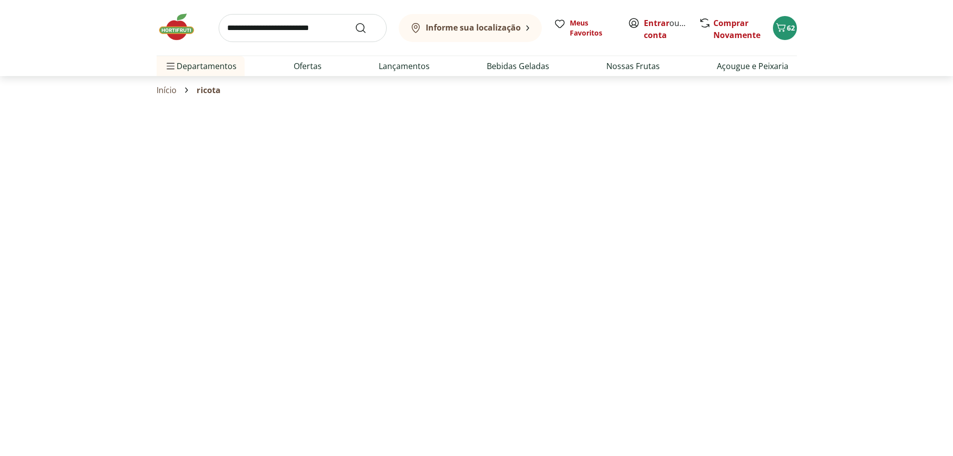
select select "**********"
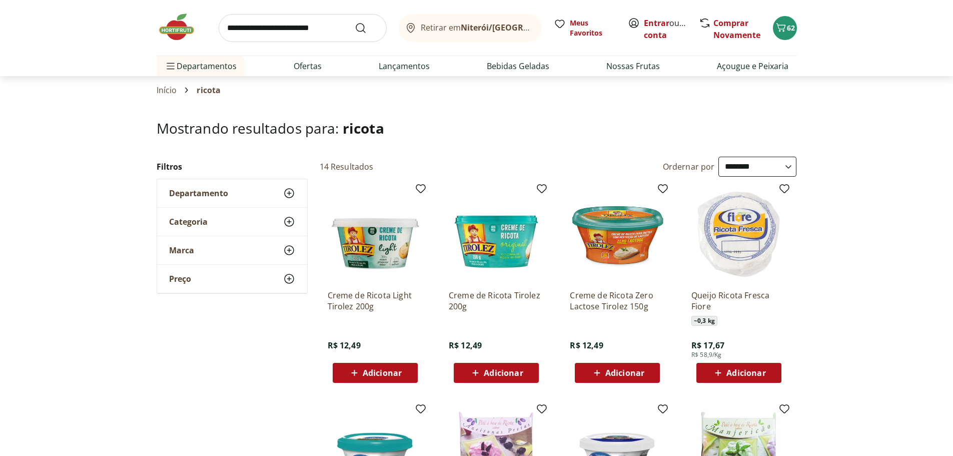
click at [730, 371] on span "Adicionar" at bounding box center [745, 373] width 39 height 8
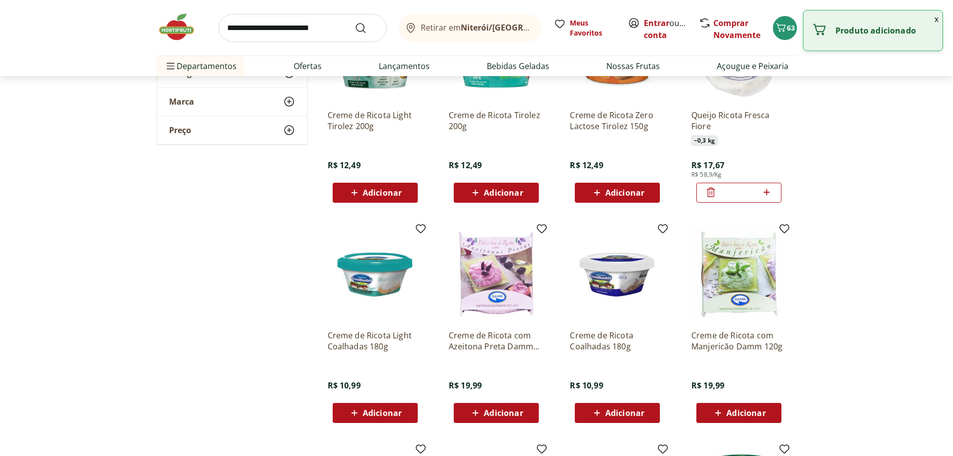
scroll to position [200, 0]
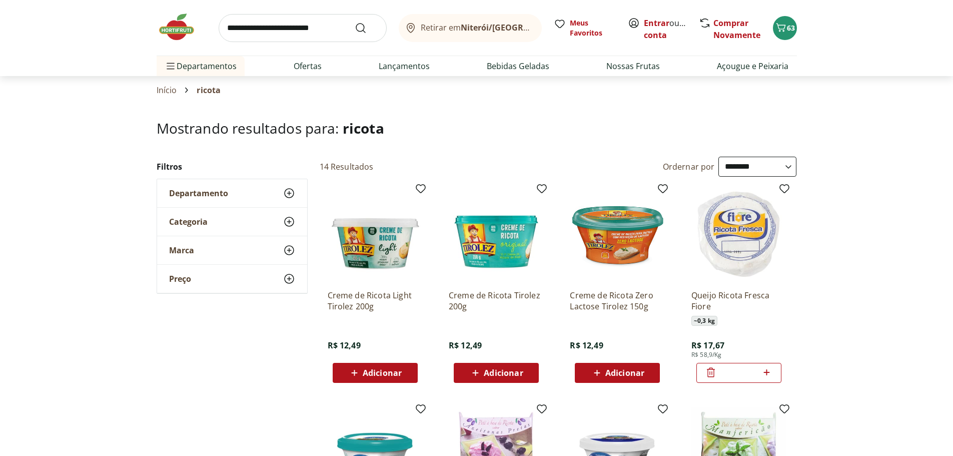
select select "**********"
